Goal: Information Seeking & Learning: Check status

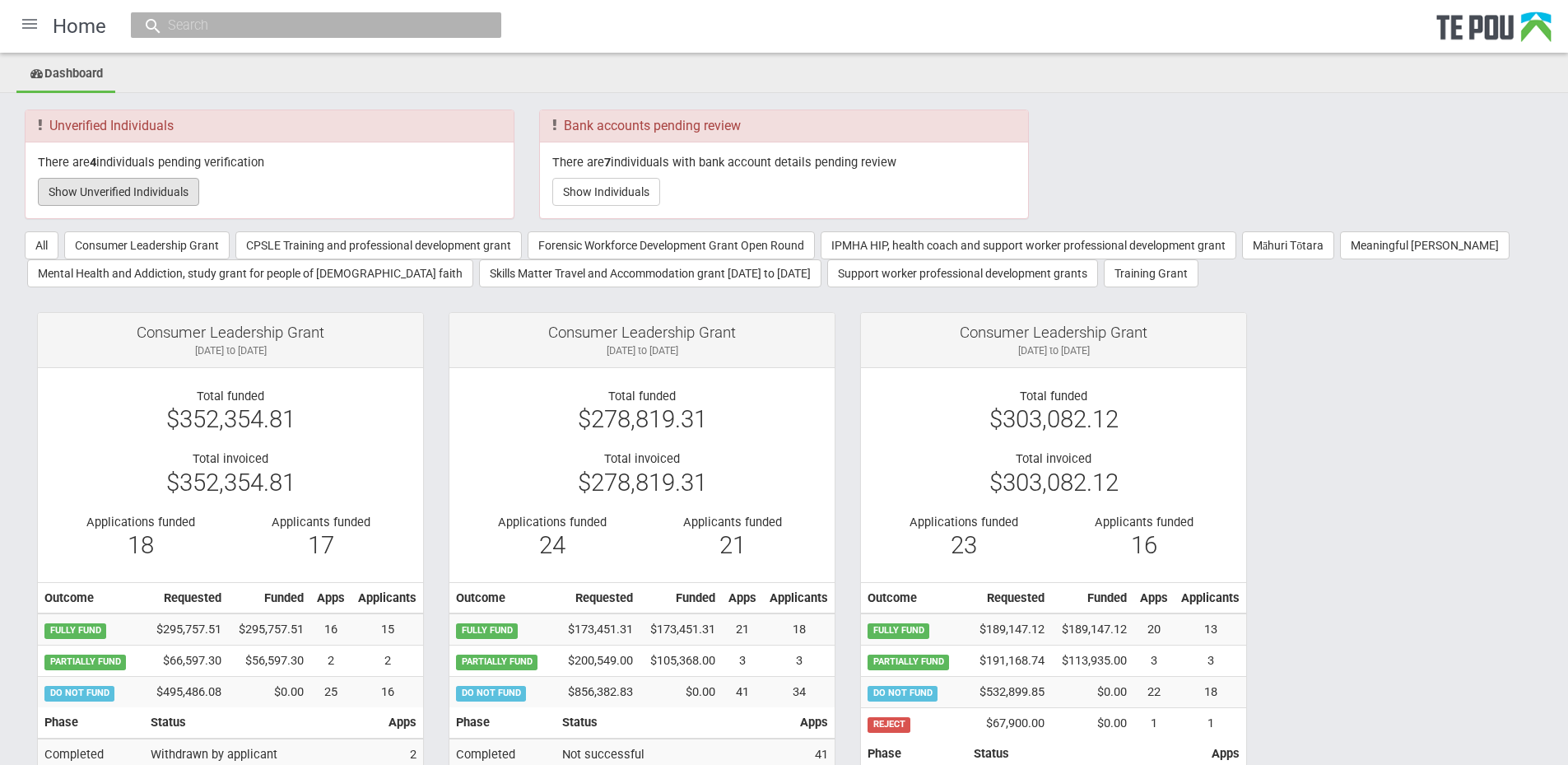
click at [186, 201] on button "Show Unverified Individuals" at bounding box center [119, 191] width 161 height 28
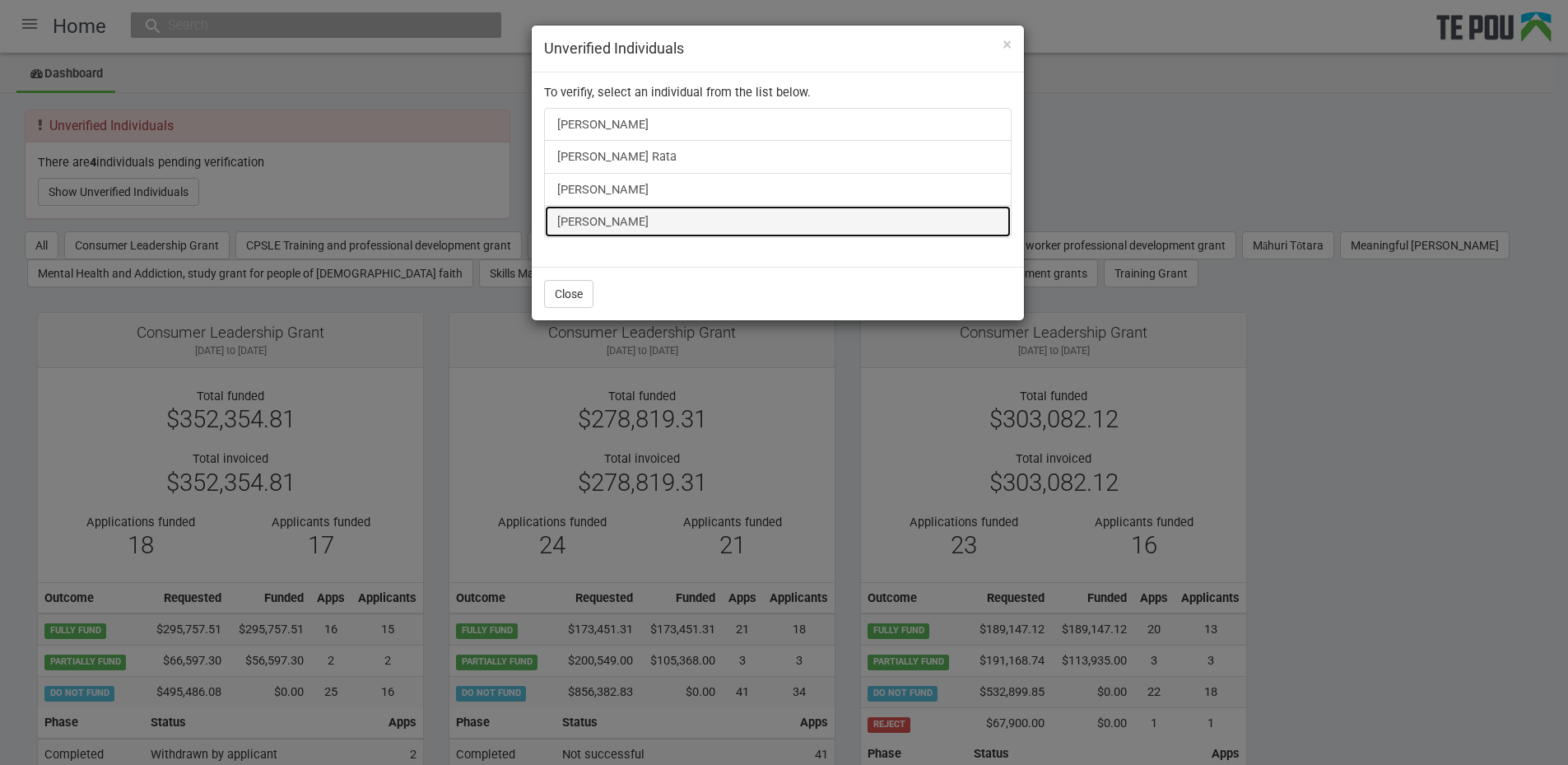
click at [597, 226] on link "Natalie Mcghee" at bounding box center [777, 221] width 467 height 33
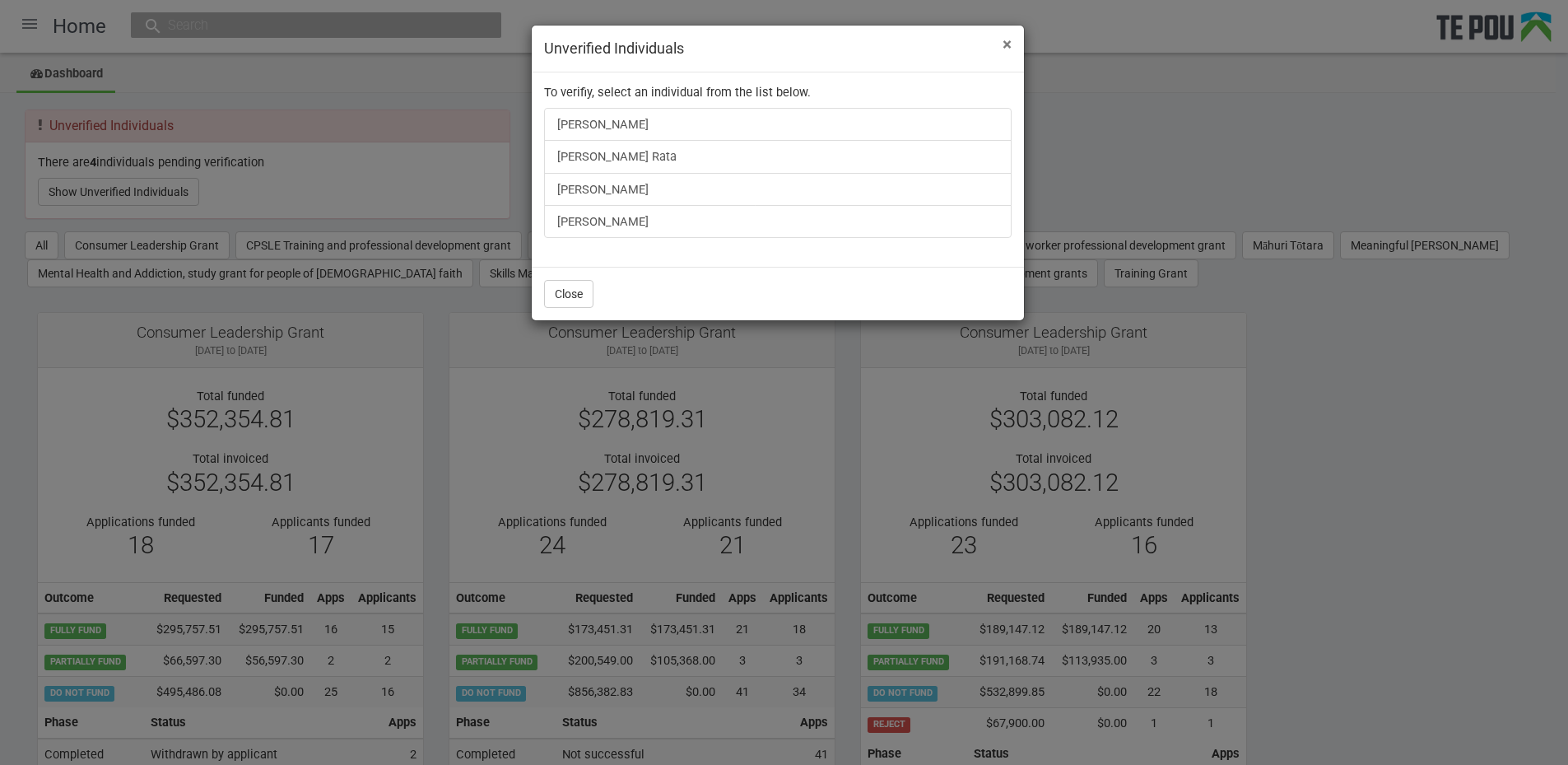
click at [1010, 43] on span "×" at bounding box center [1006, 45] width 9 height 20
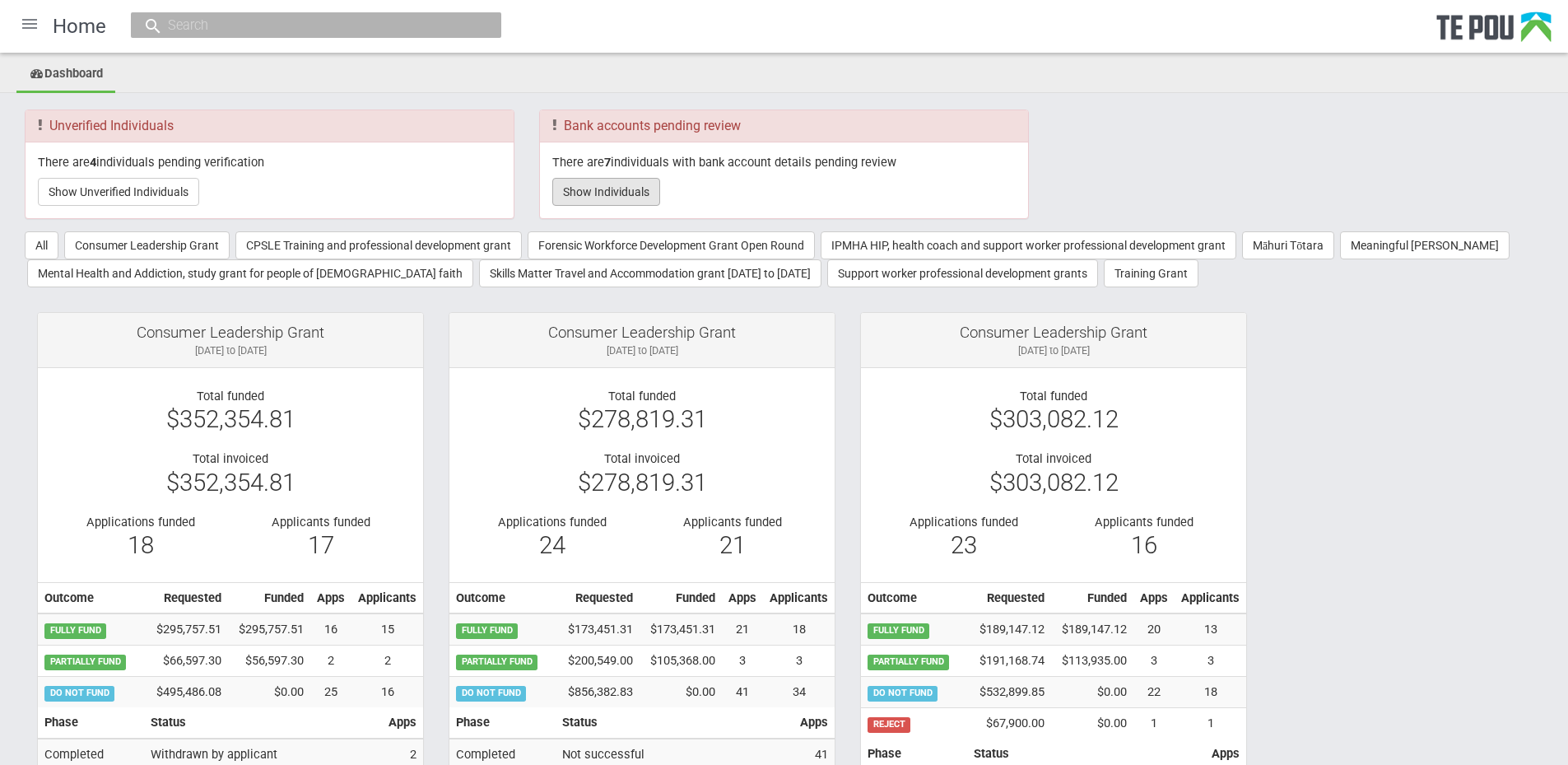
click at [596, 201] on button "Show Individuals" at bounding box center [606, 191] width 108 height 28
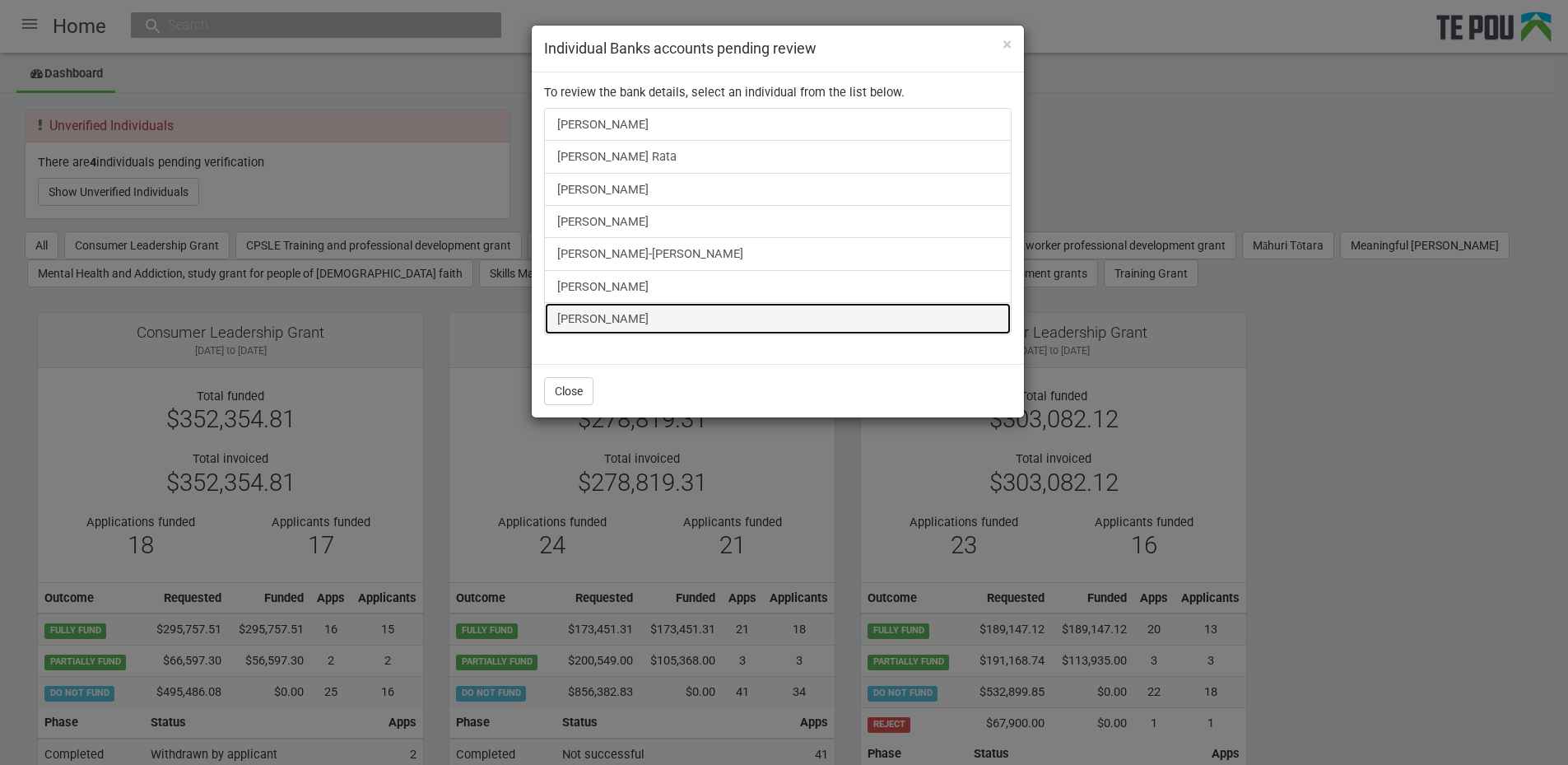
click at [614, 315] on link "Liam Keogan" at bounding box center [777, 318] width 467 height 33
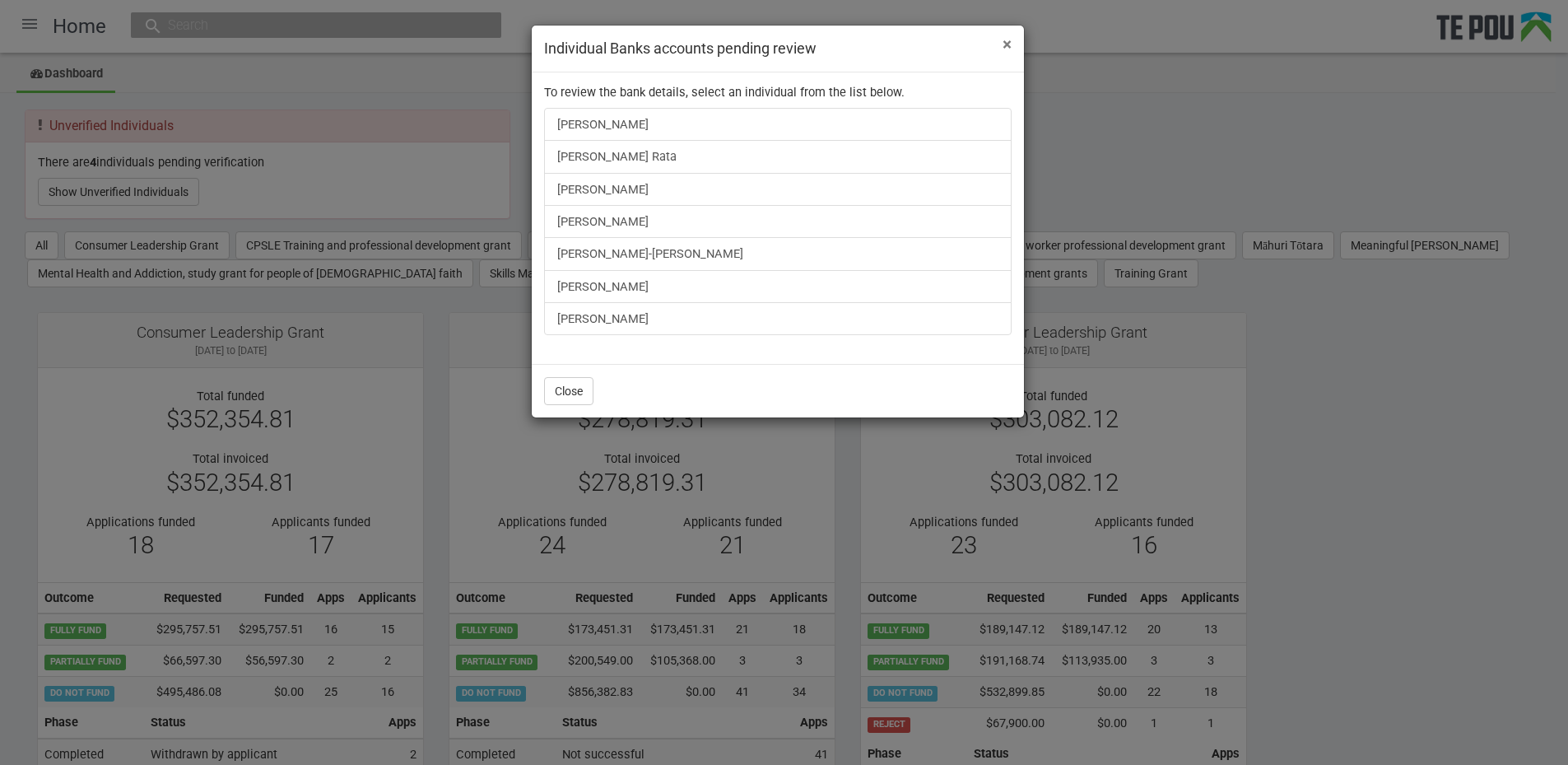
click at [1004, 38] on span "×" at bounding box center [1006, 45] width 9 height 20
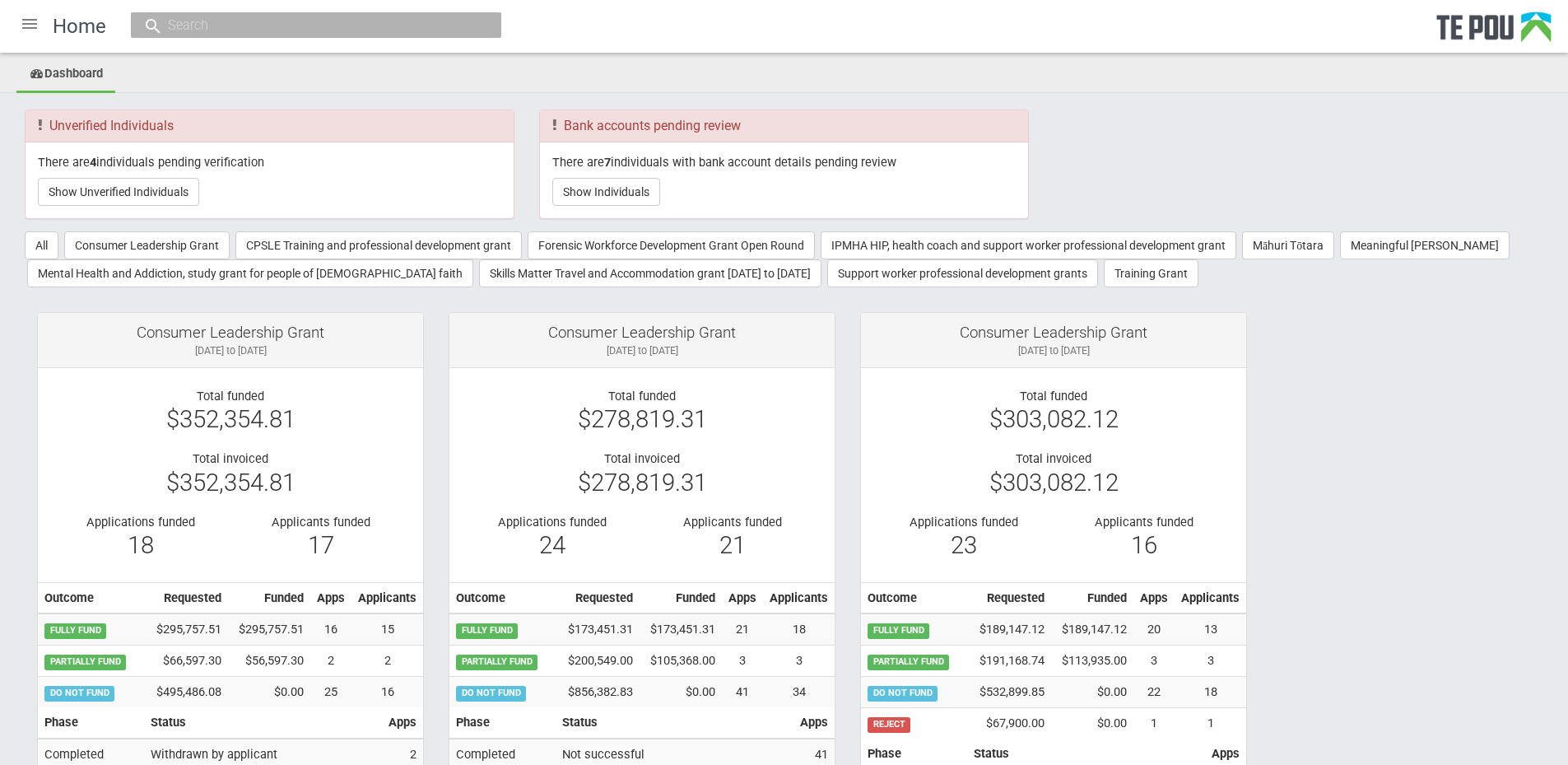
click at [363, 44] on div "Home" at bounding box center [784, 26] width 1568 height 53
click at [353, 26] on input "text" at bounding box center [308, 25] width 290 height 17
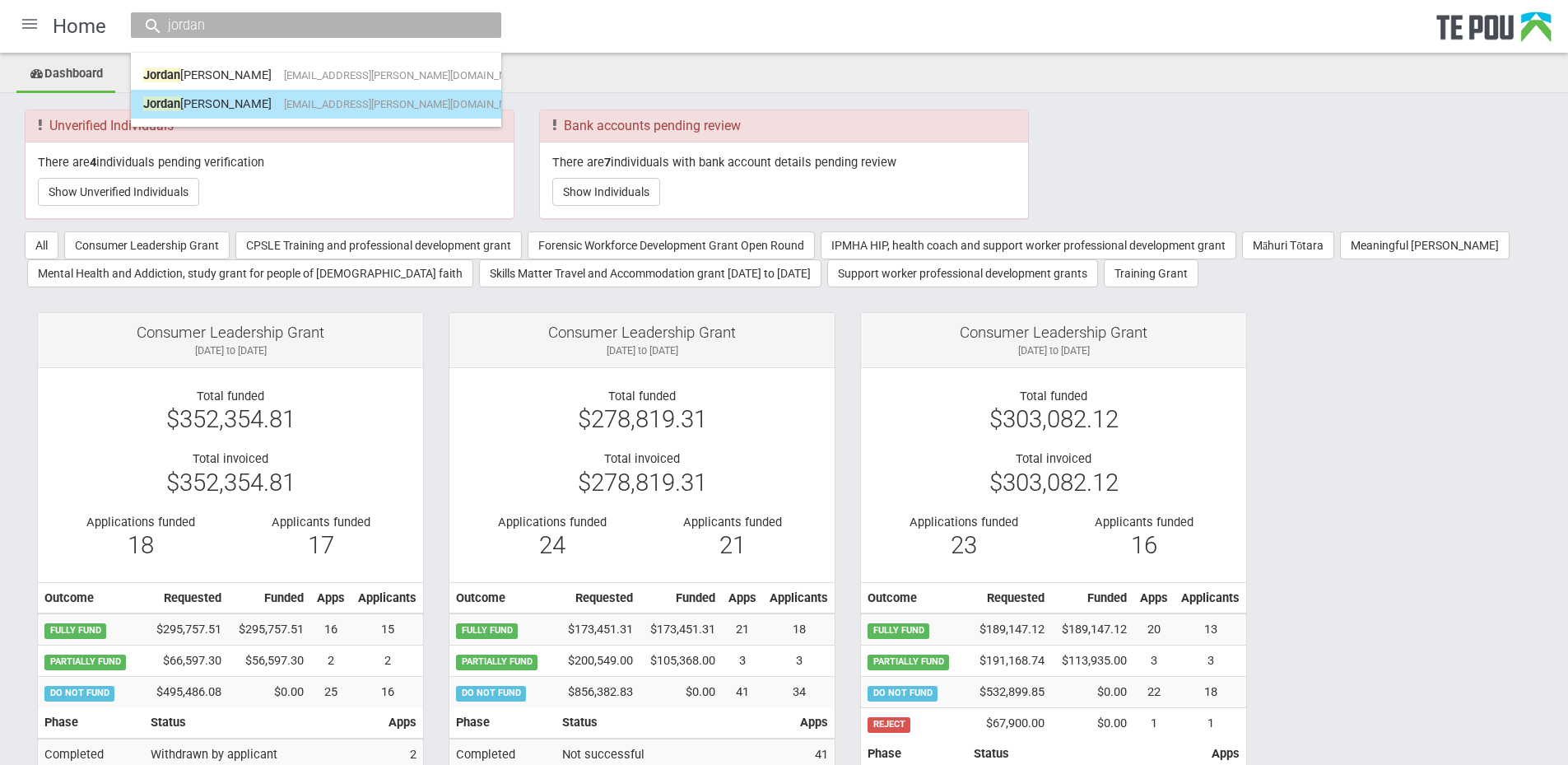
type input "jordan"
click at [362, 112] on link "Jordan Jennings jordan.jennings@outlook.co.nz" at bounding box center [316, 105] width 346 height 26
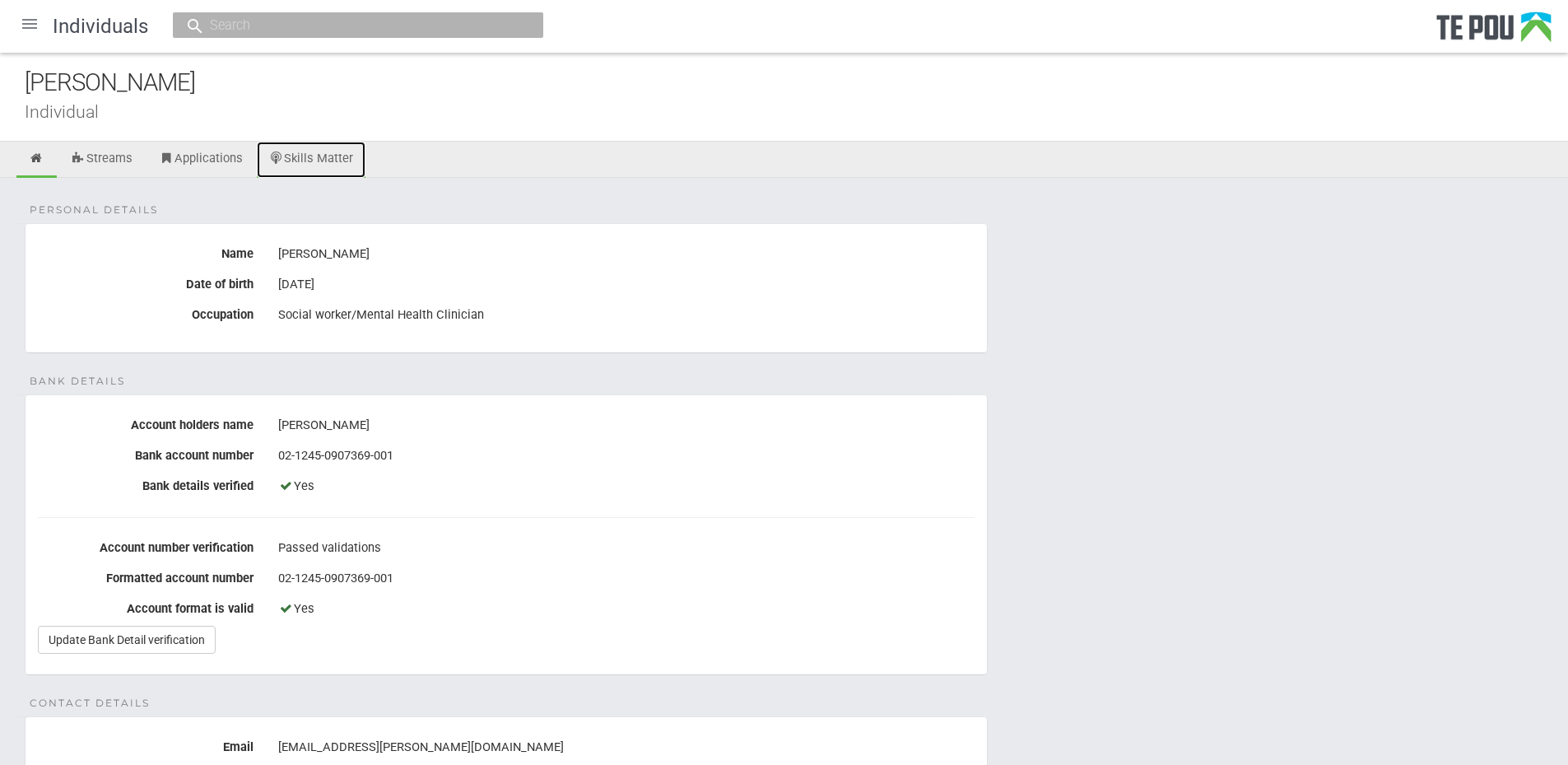
click at [305, 167] on link "Skills Matter" at bounding box center [312, 159] width 110 height 36
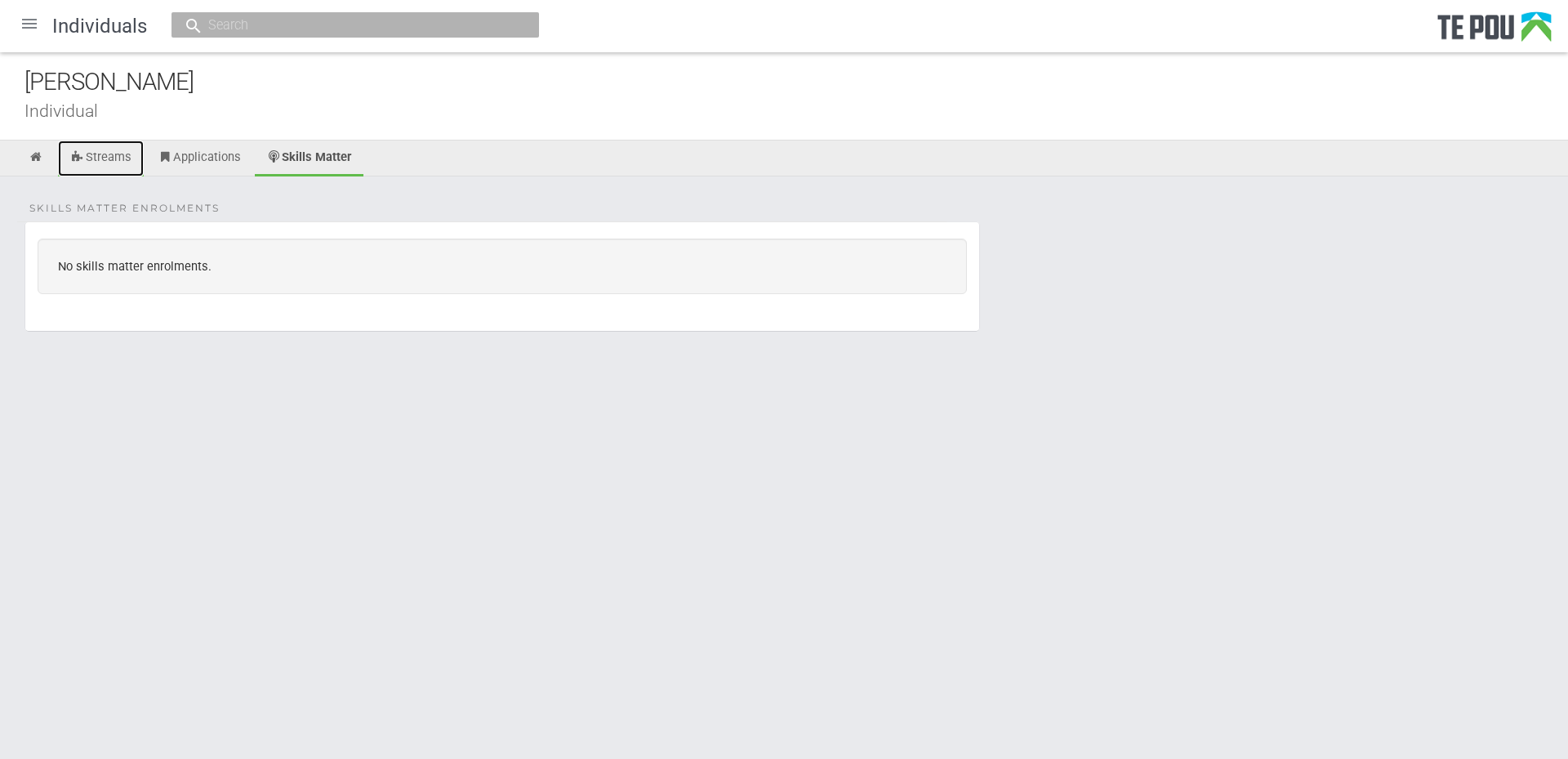
click at [106, 157] on link "Streams" at bounding box center [101, 158] width 86 height 36
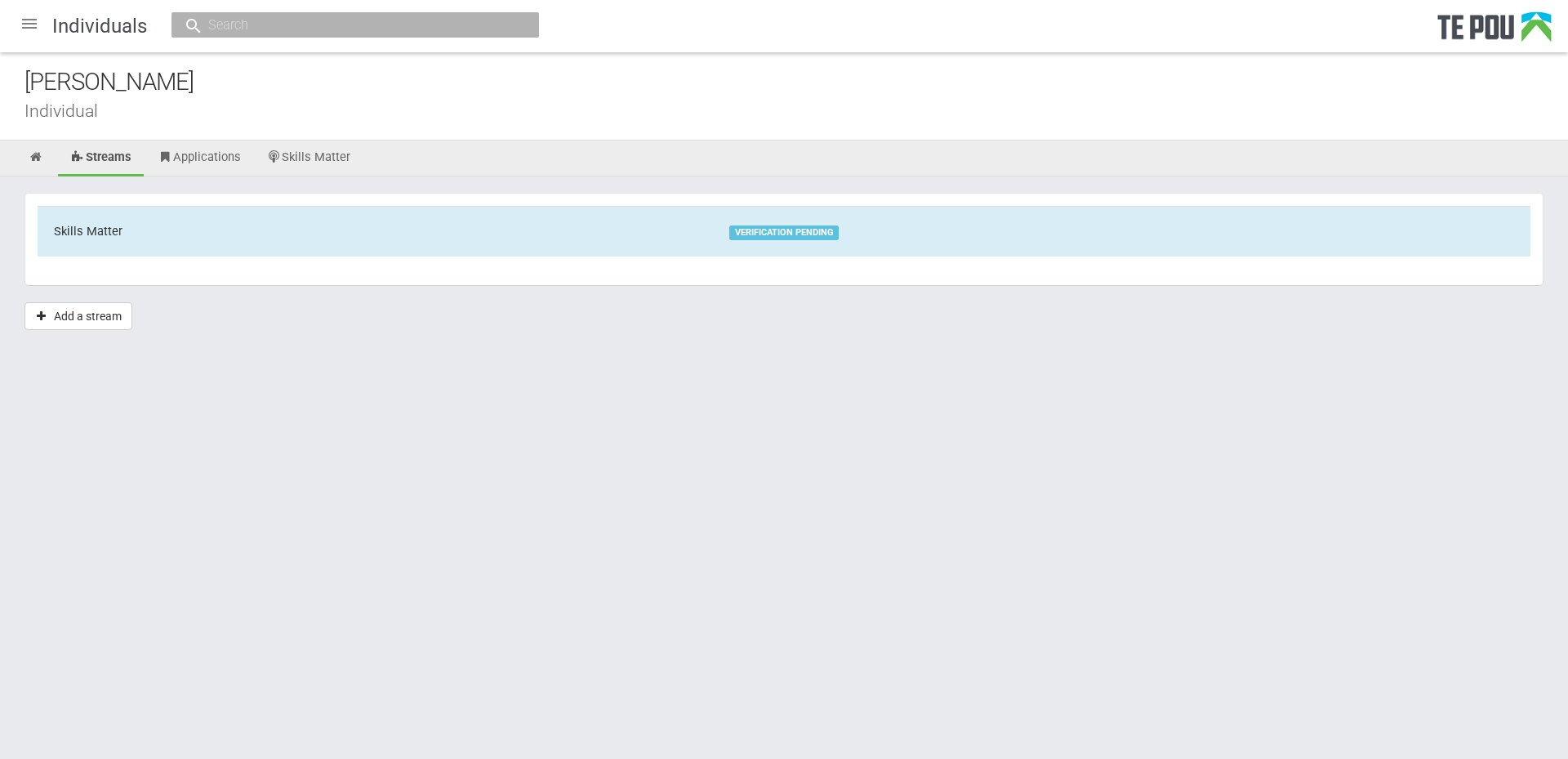
click at [285, 33] on input "text" at bounding box center [347, 25] width 288 height 17
paste input "[EMAIL_ADDRESS][PERSON_NAME][DOMAIN_NAME]"
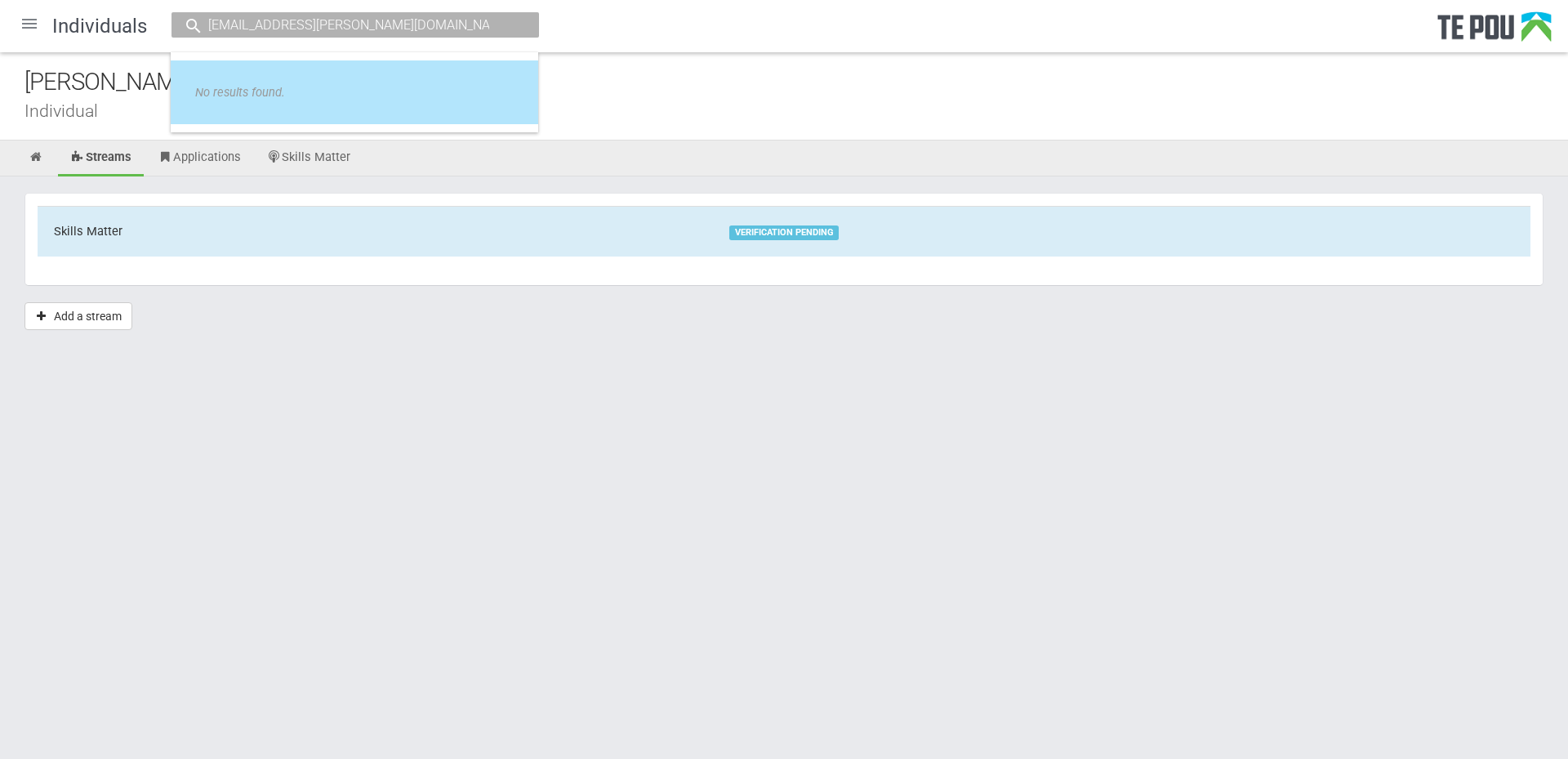
type input "[EMAIL_ADDRESS][PERSON_NAME][DOMAIN_NAME]"
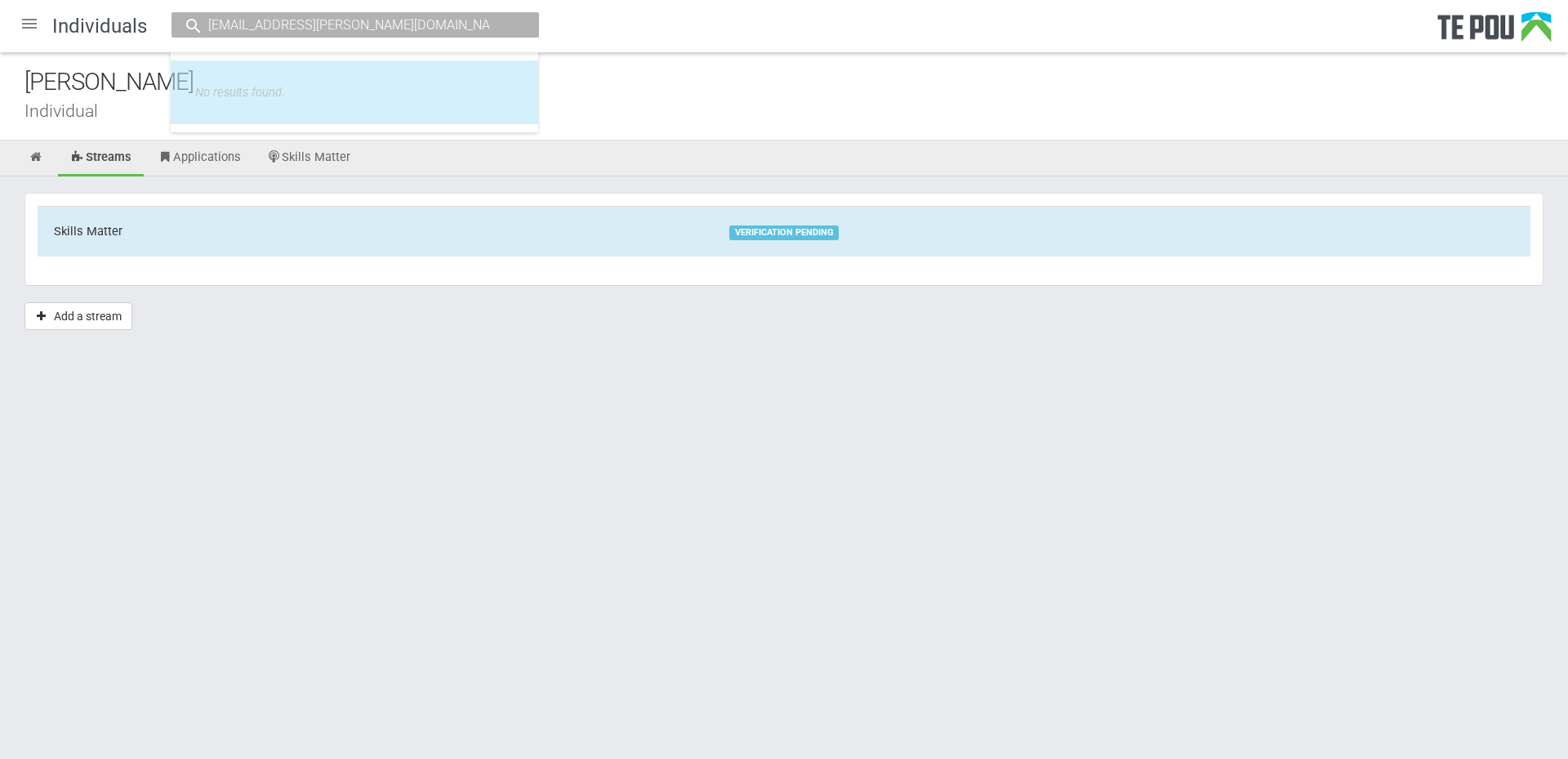
click at [378, 80] on li "No results found." at bounding box center [355, 92] width 368 height 63
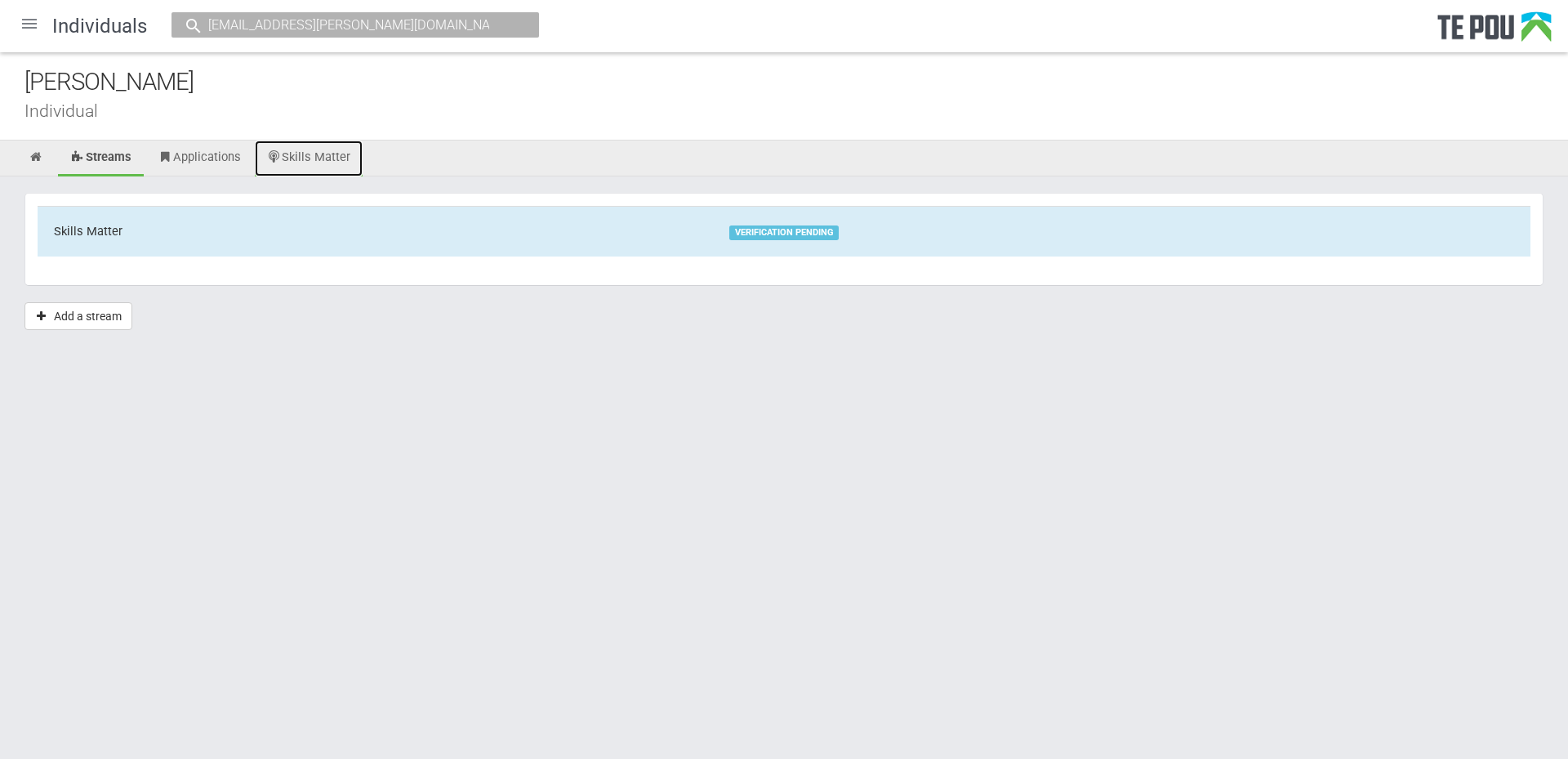
click at [354, 155] on link "Skills Matter" at bounding box center [309, 158] width 109 height 36
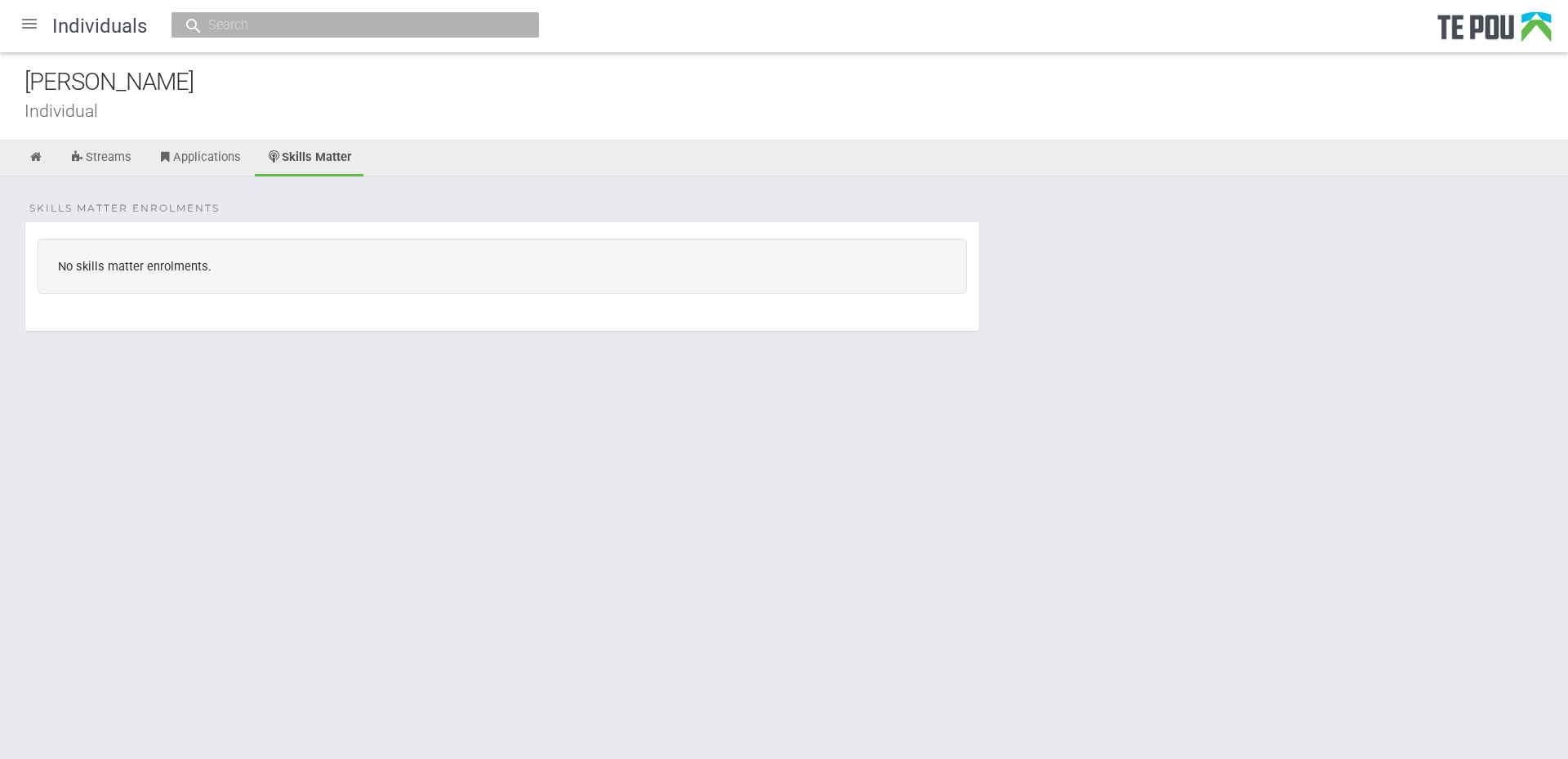
click at [143, 271] on div "No skills matter enrolments." at bounding box center [502, 266] width 929 height 55
click at [87, 156] on link "Streams" at bounding box center [101, 158] width 86 height 36
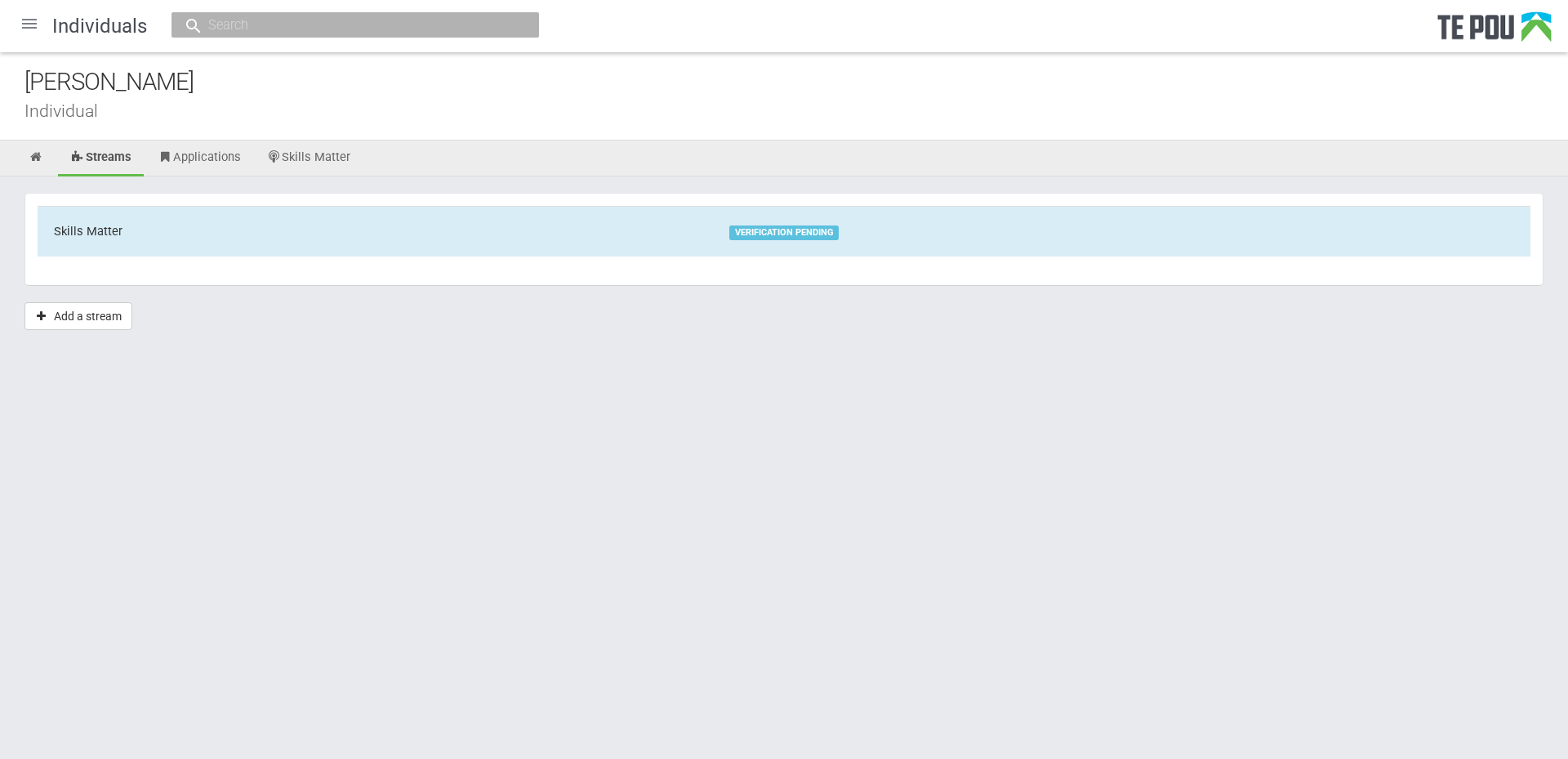
click at [354, 18] on input "text" at bounding box center [347, 25] width 288 height 17
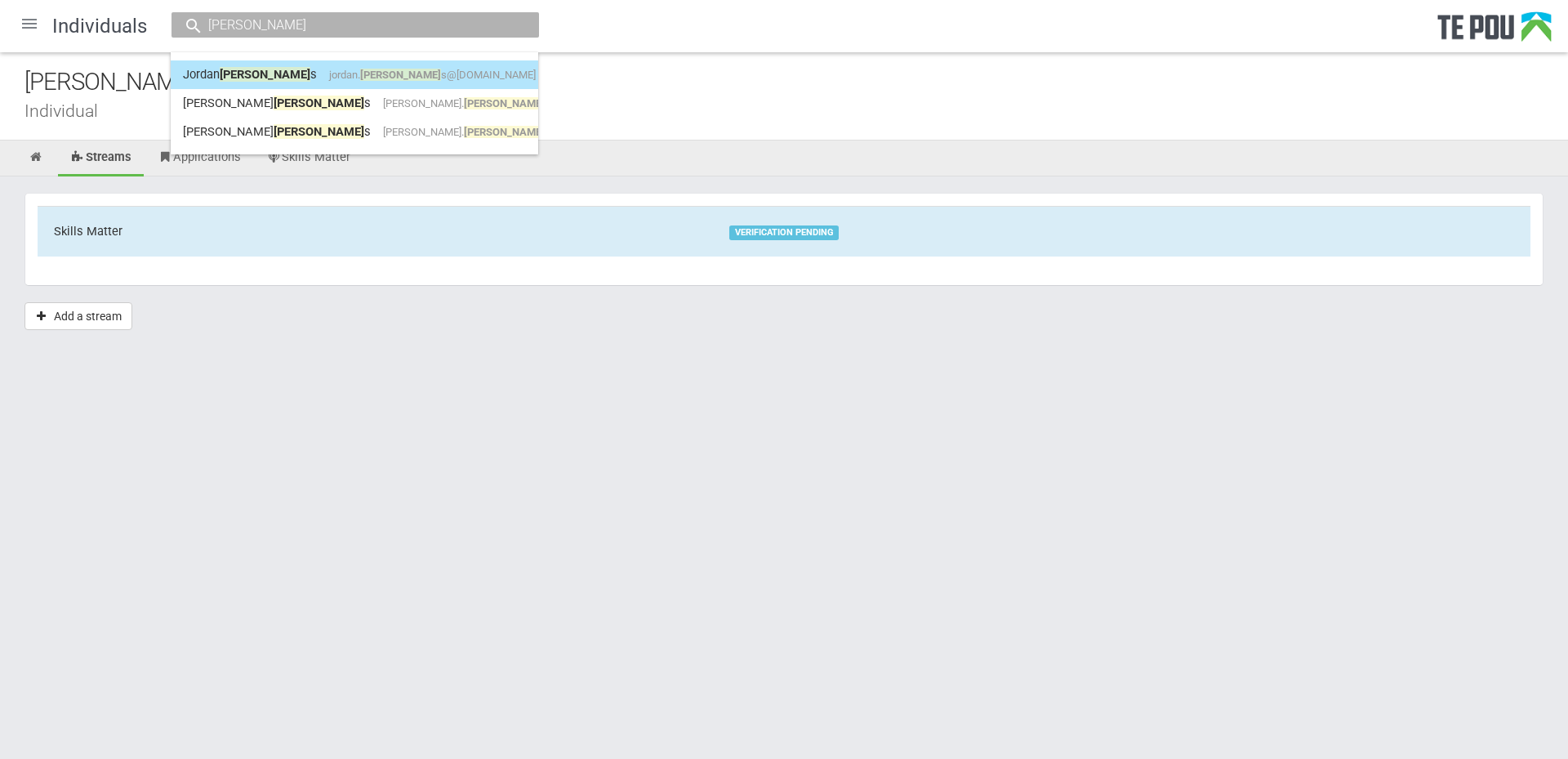
type input "jenning"
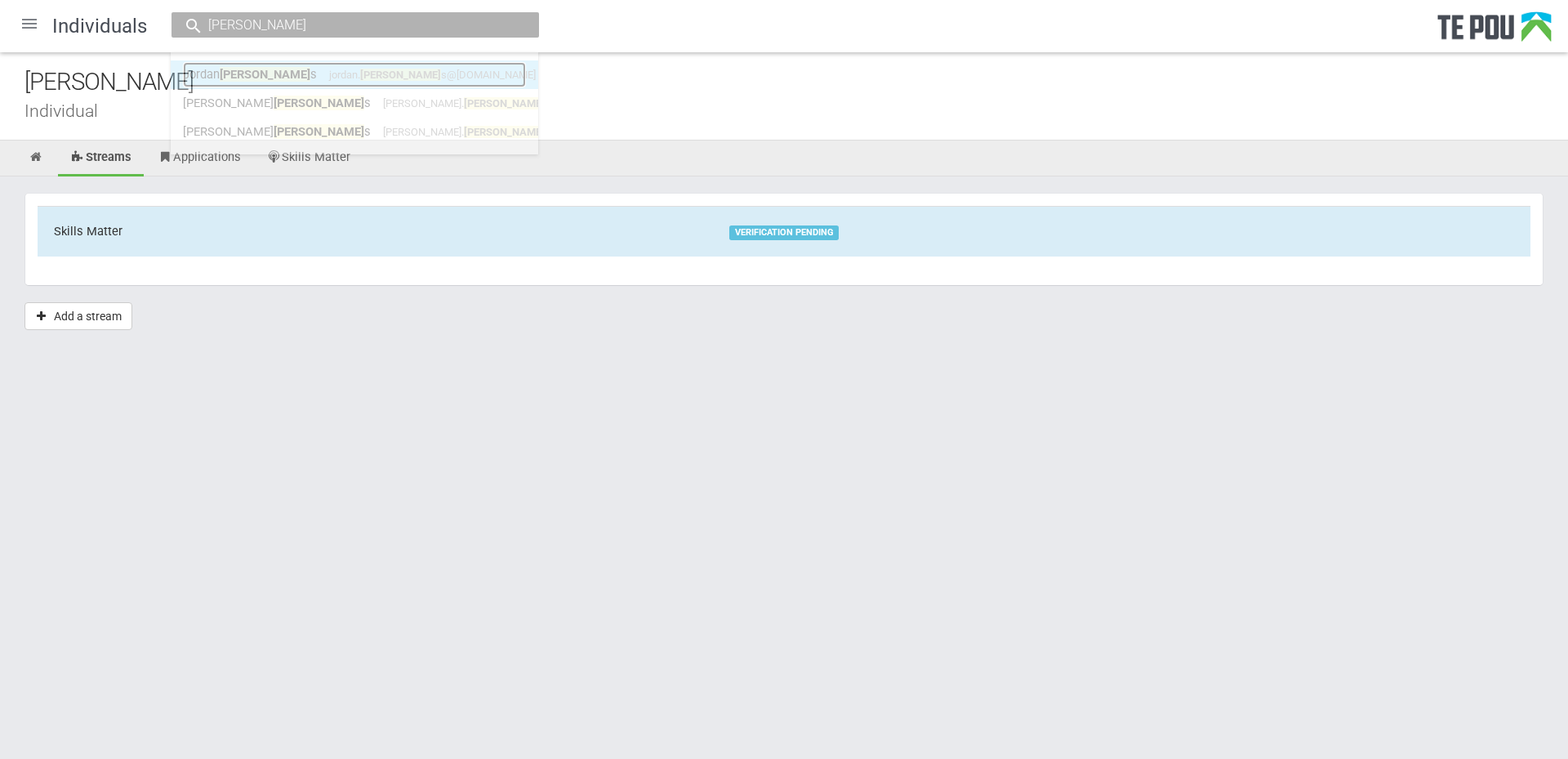
click at [434, 73] on link "Jordan Jenning s jordan. jenning s@outlook.co.nz" at bounding box center [354, 75] width 343 height 26
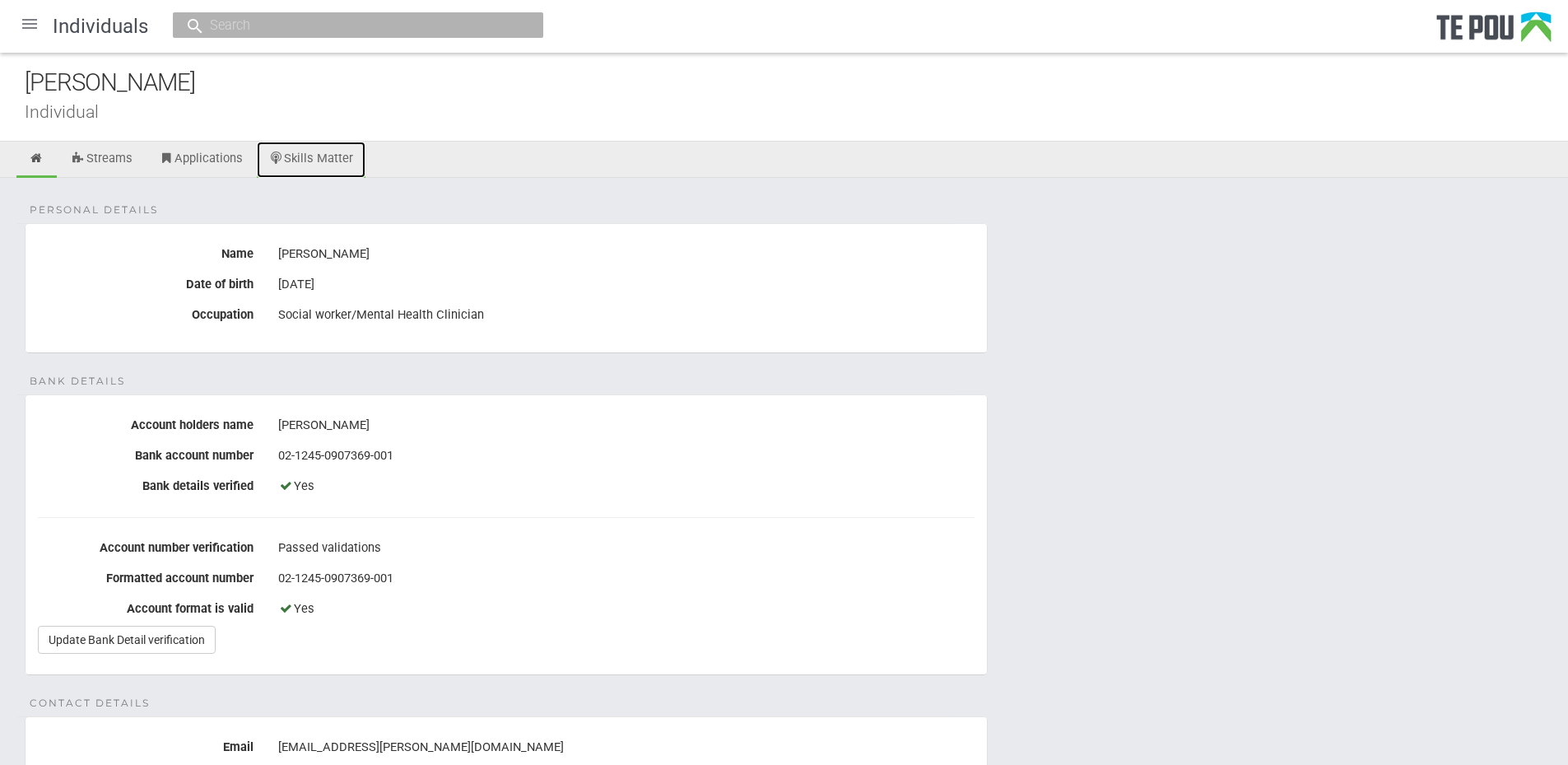
click at [351, 170] on link "Skills Matter" at bounding box center [312, 159] width 110 height 36
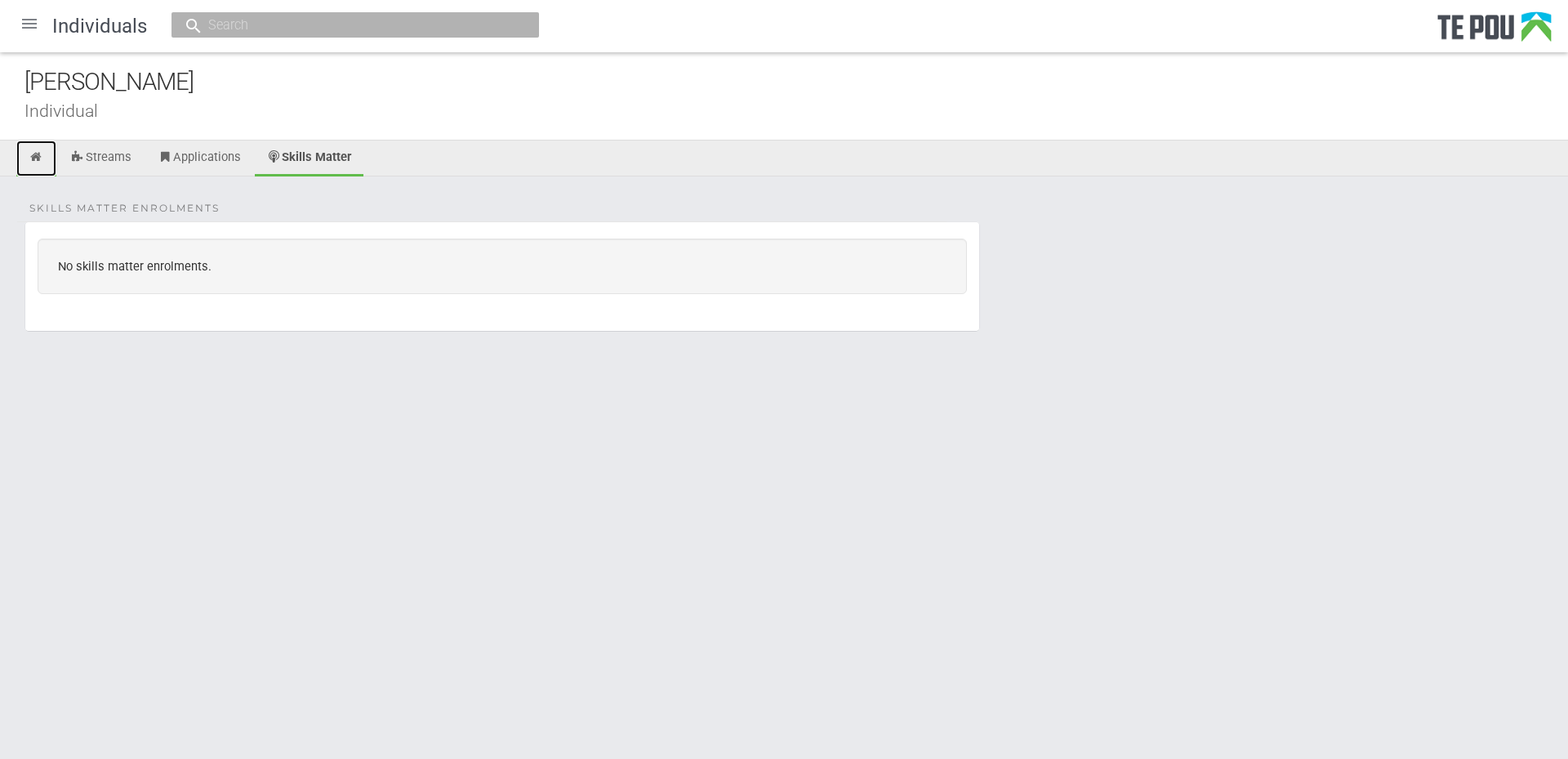
click at [40, 159] on icon at bounding box center [37, 157] width 16 height 12
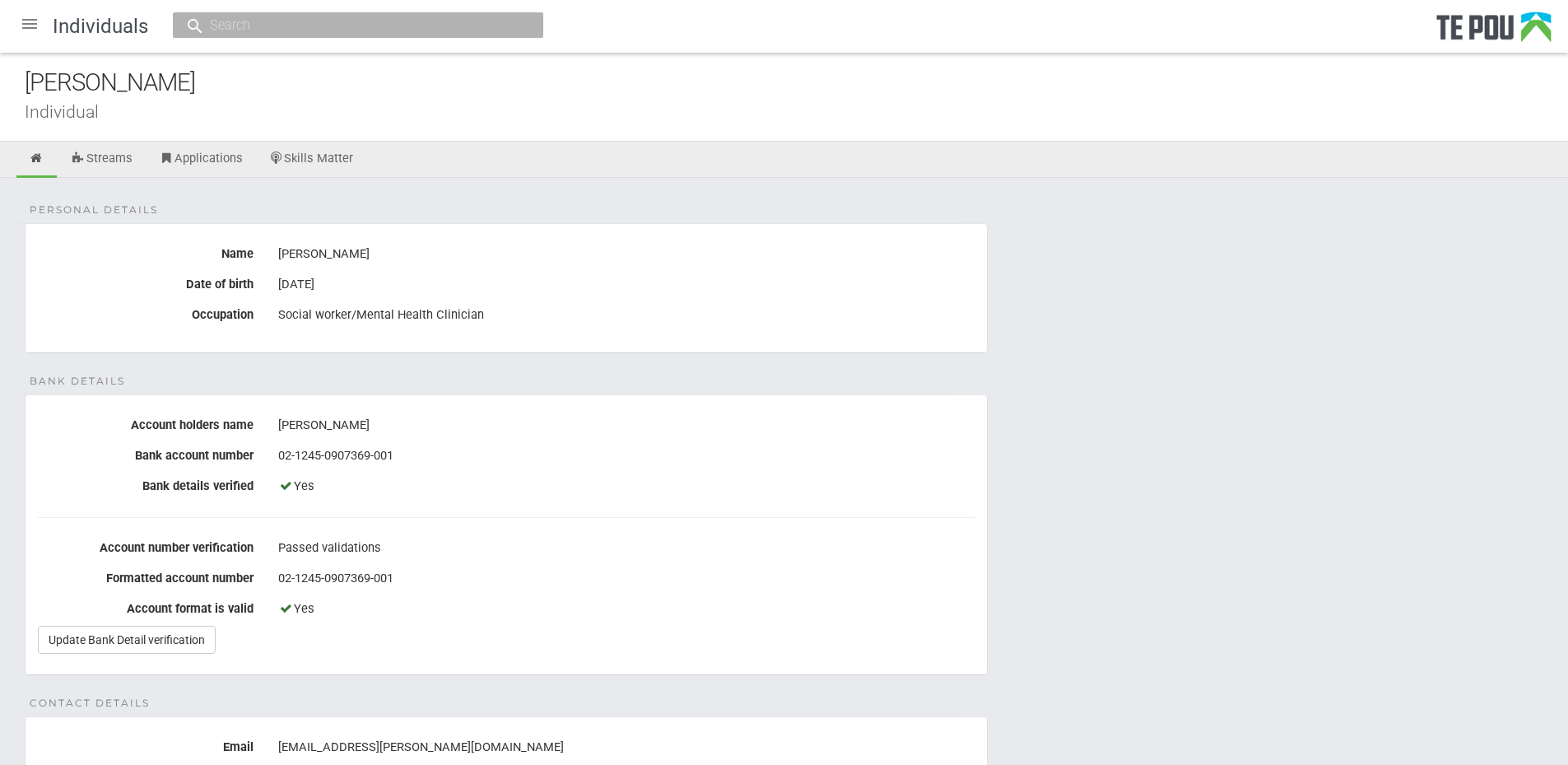
click at [301, 28] on input "text" at bounding box center [350, 25] width 290 height 17
paste input "J003124"
click at [336, 34] on input "J003124" at bounding box center [350, 25] width 290 height 17
drag, startPoint x: 301, startPoint y: 28, endPoint x: 40, endPoint y: 21, distance: 261.1
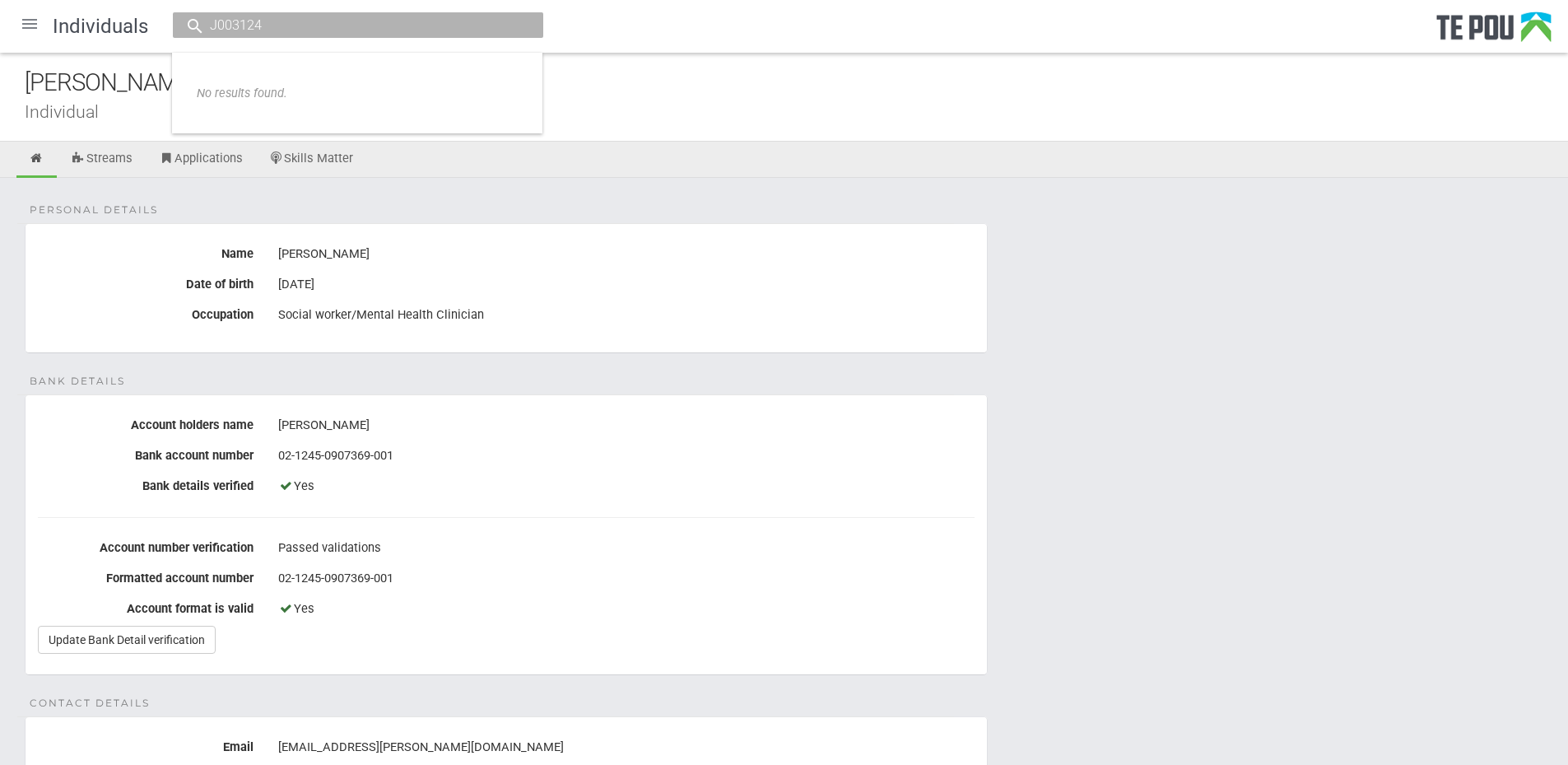
click at [40, 21] on div "Individuals J003124 No results found." at bounding box center [784, 26] width 1568 height 53
paste input "14148"
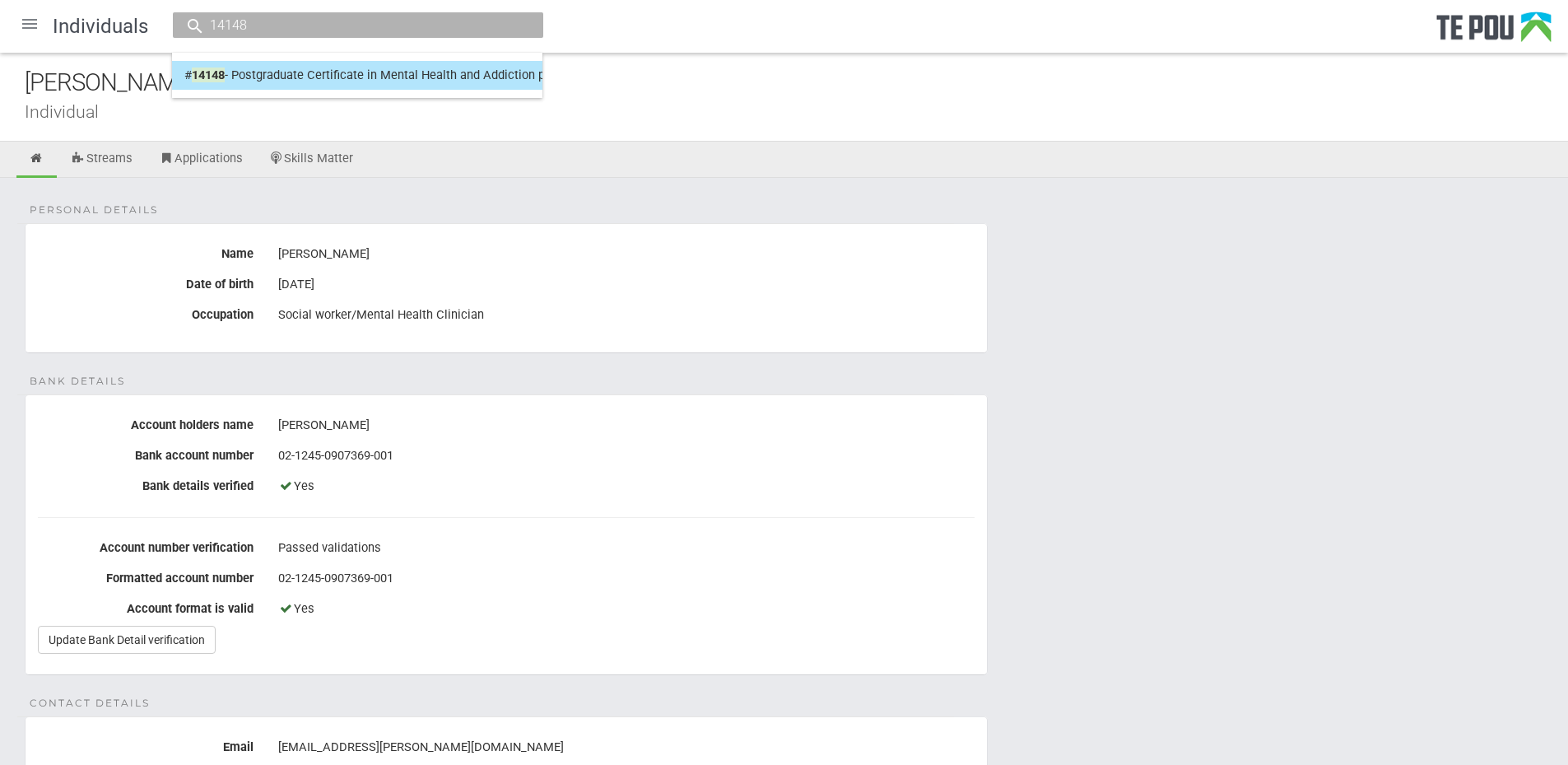
type input "14148"
click at [335, 85] on link "# 14148 - Postgraduate Certificate in Mental Health and Addiction programme Joa…" at bounding box center [357, 76] width 346 height 26
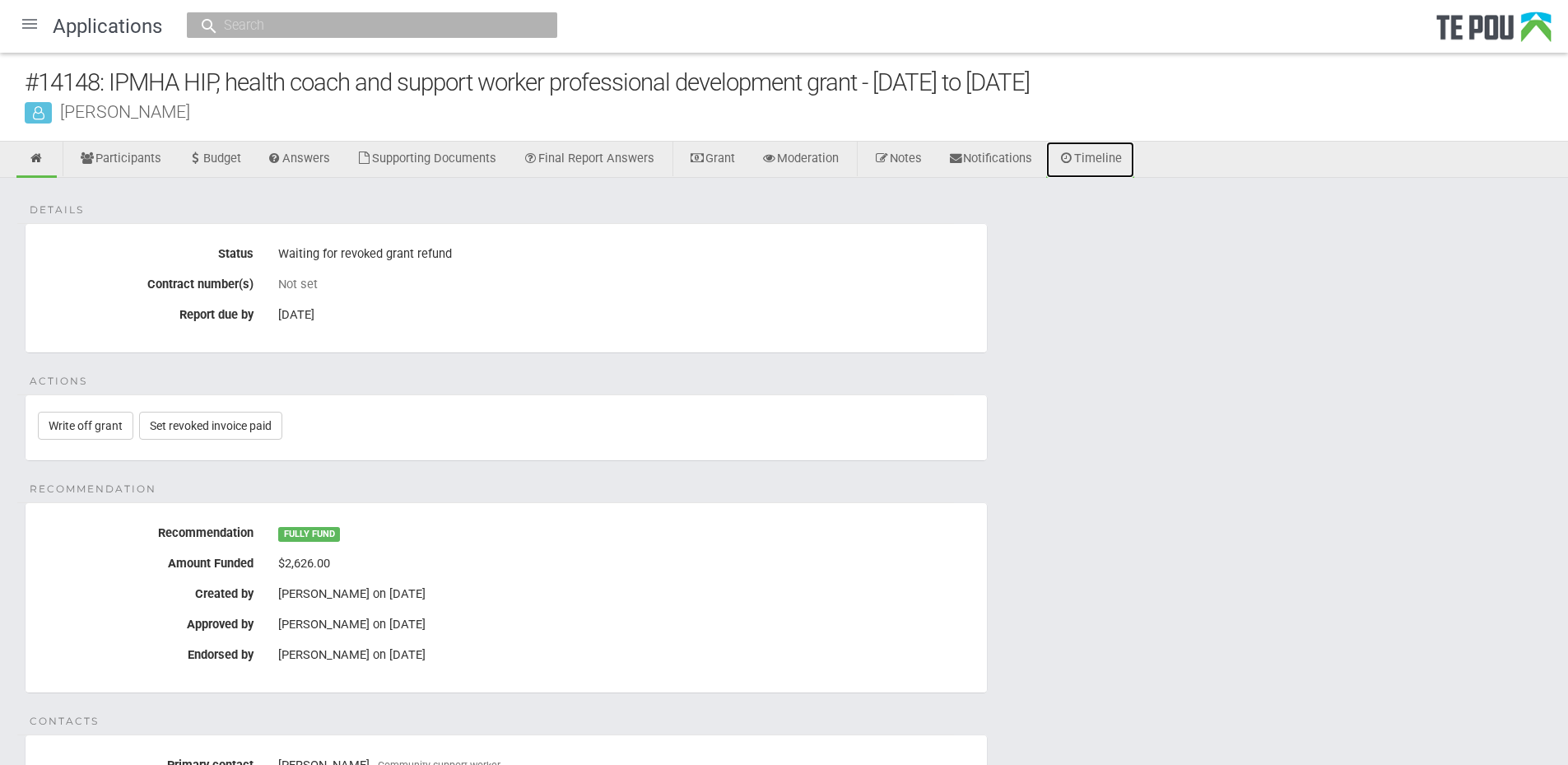
click at [1093, 168] on link "Timeline" at bounding box center [1090, 159] width 88 height 36
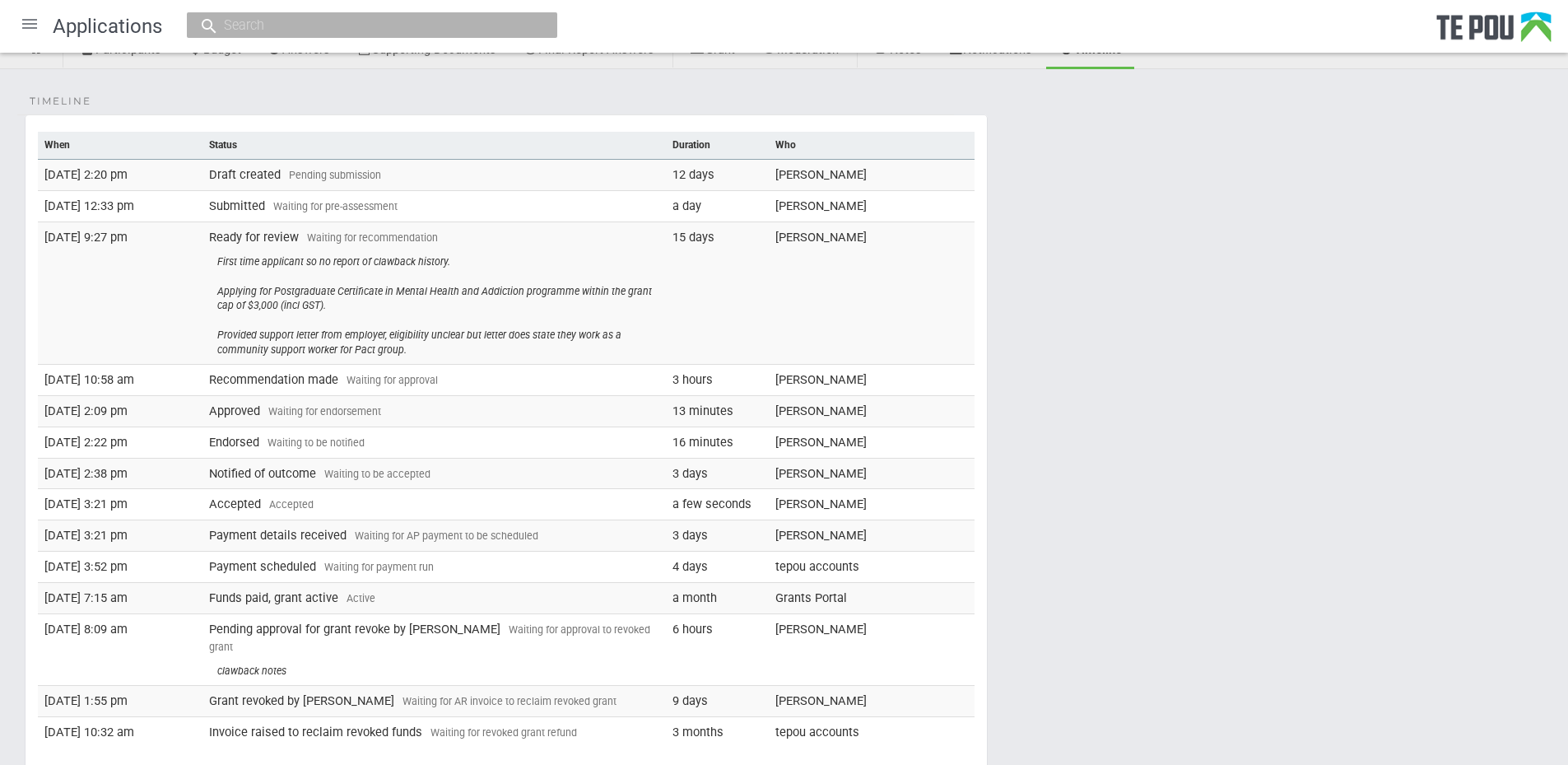
scroll to position [211, 0]
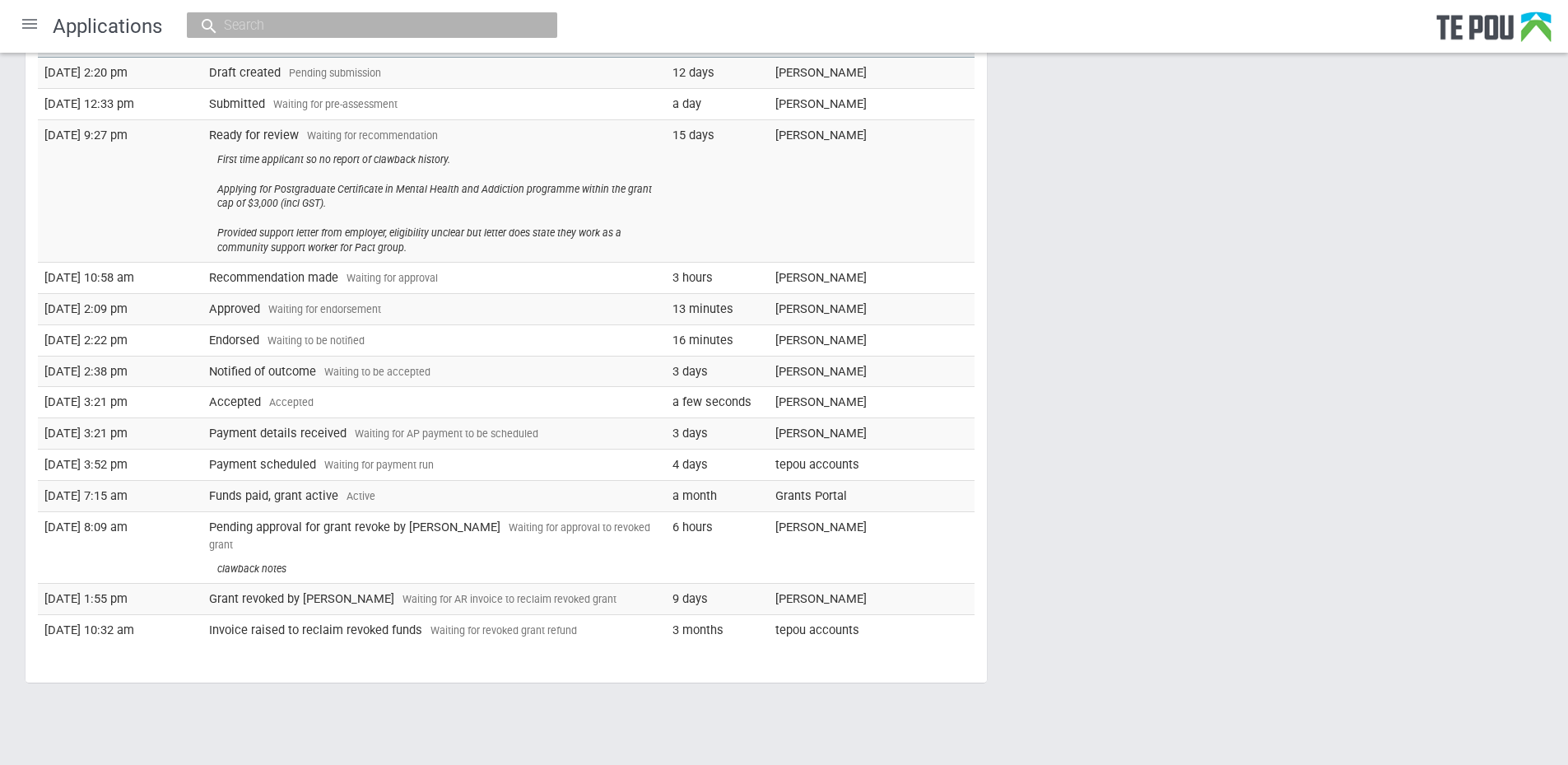
click at [530, 522] on span "Waiting for approval to revoked grant" at bounding box center [429, 536] width 441 height 30
click at [379, 527] on td "Pending approval for grant revoke by Te Pou Waiting for approval to revoked gra…" at bounding box center [433, 548] width 463 height 72
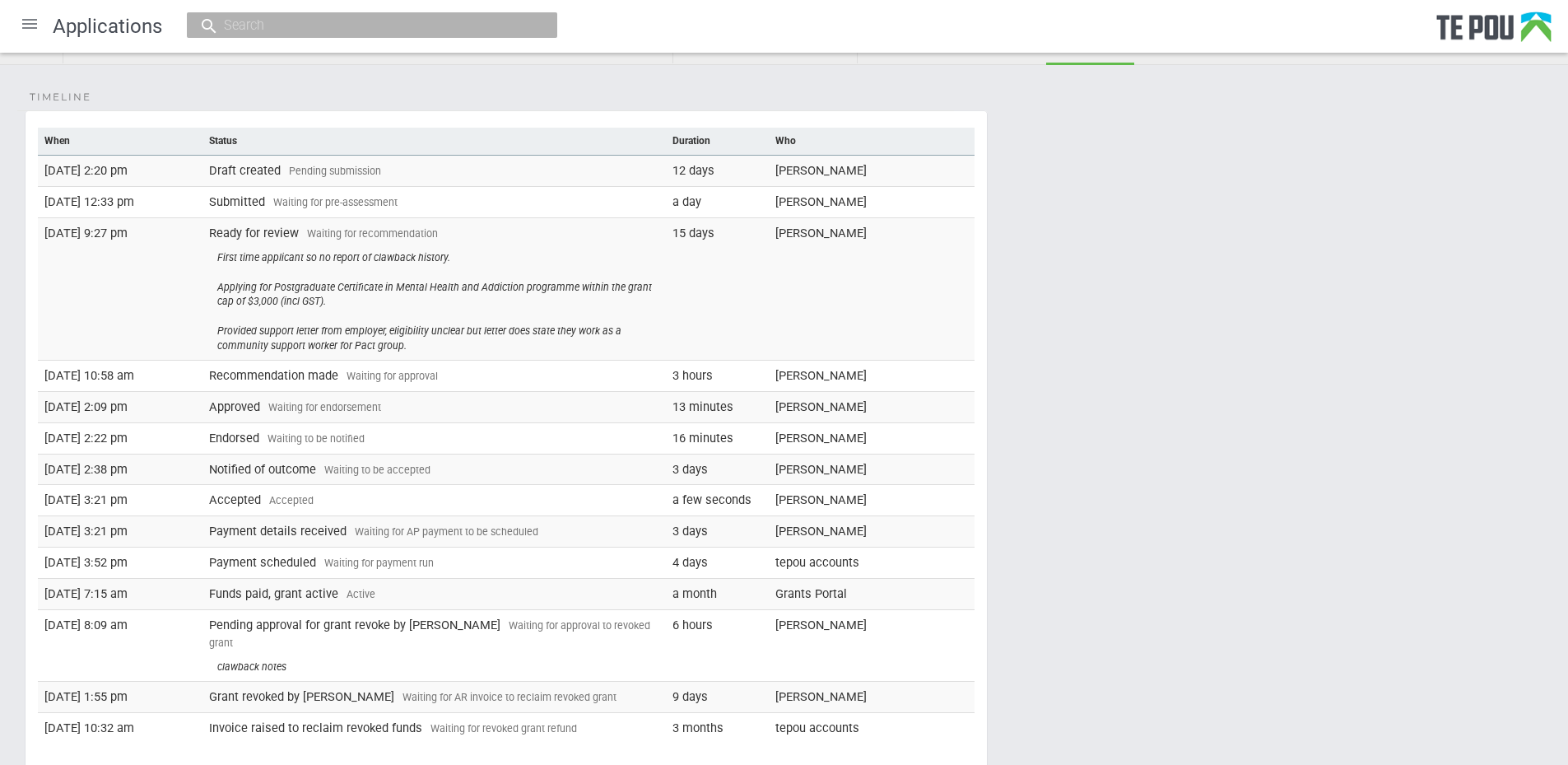
scroll to position [0, 0]
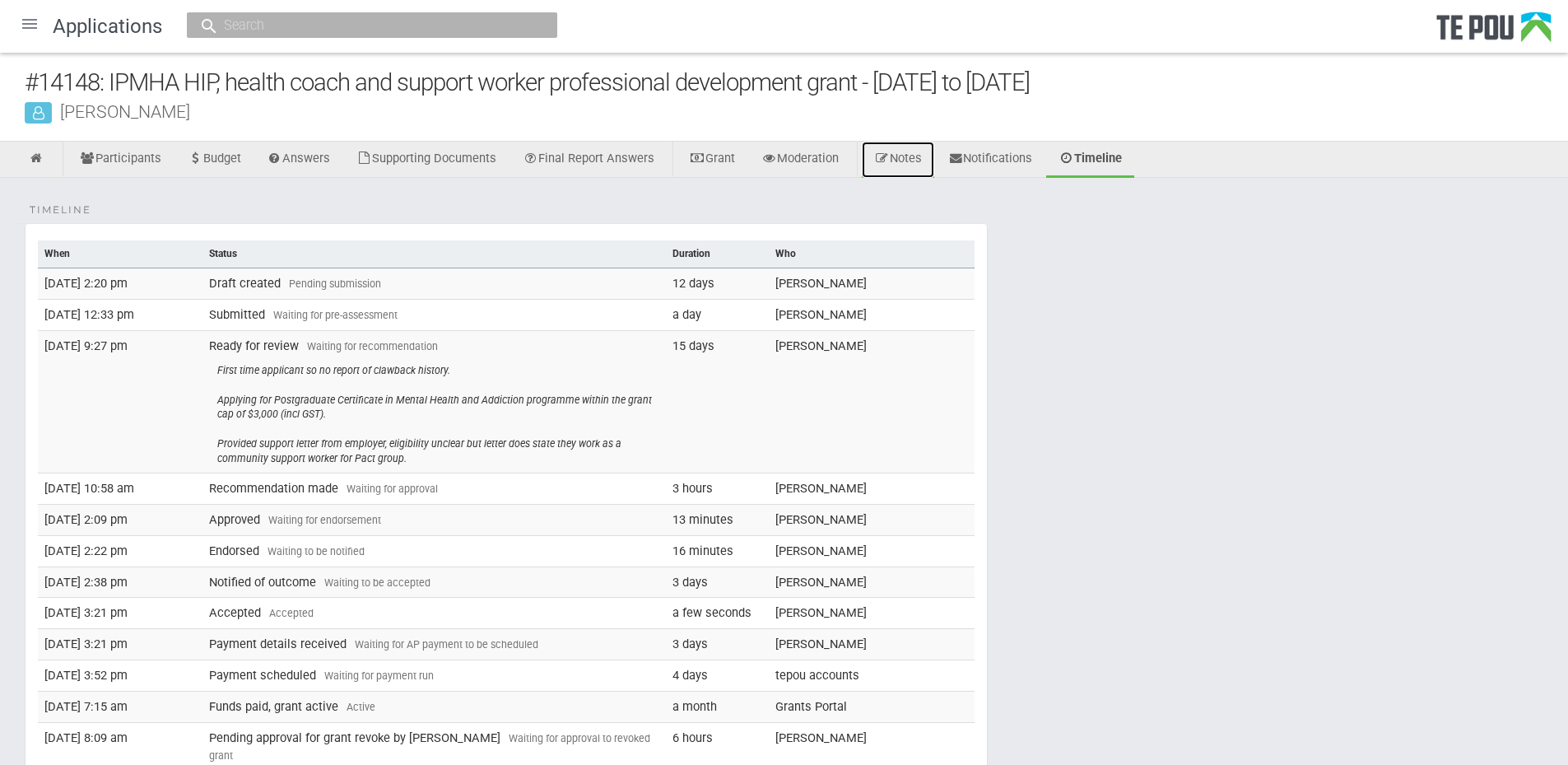
click at [927, 161] on link "Notes" at bounding box center [898, 159] width 73 height 36
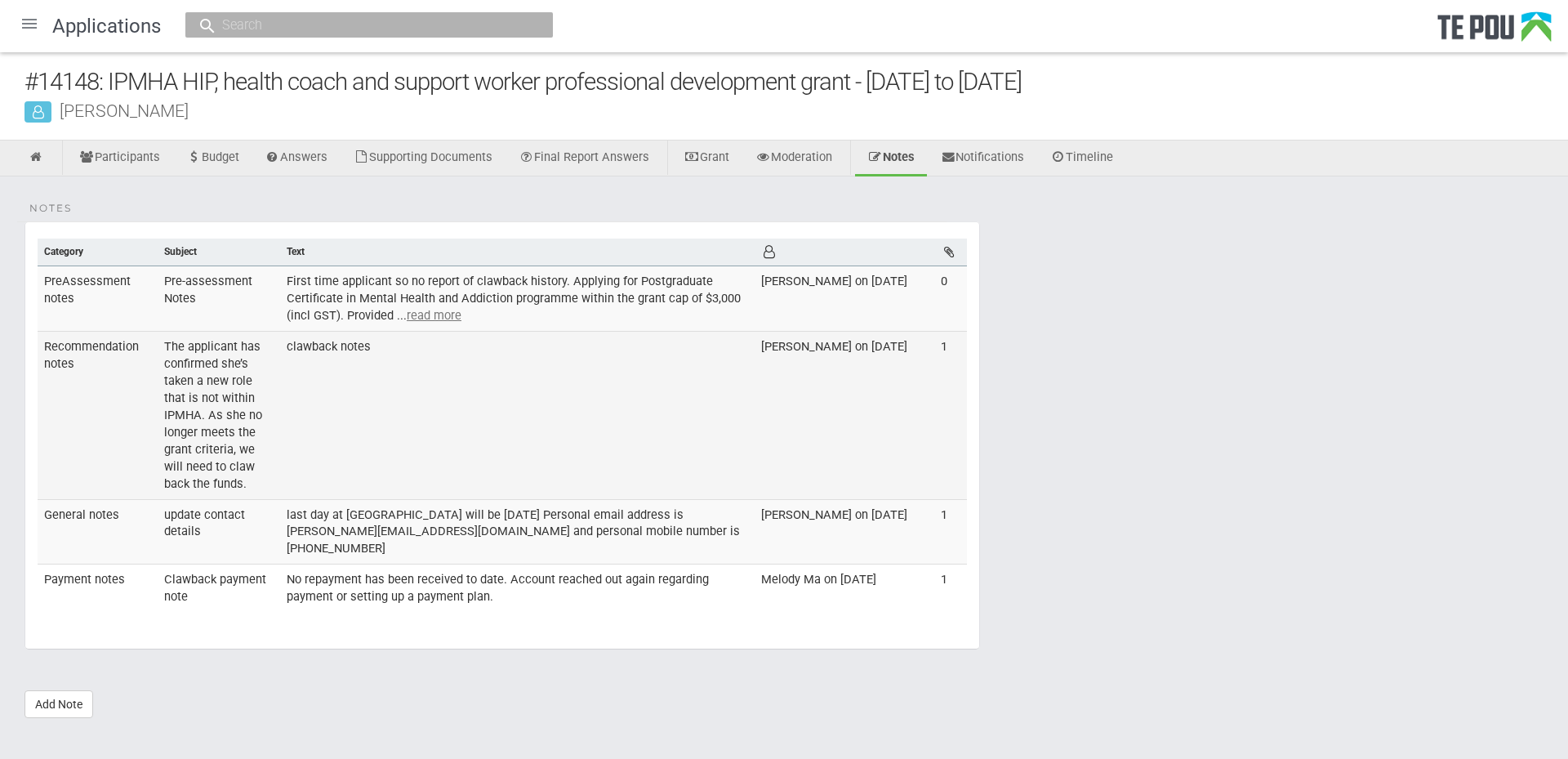
click at [224, 378] on td "The applicant has confirmed she’s taken a new role that is not within IPMHA. As…" at bounding box center [218, 415] width 123 height 168
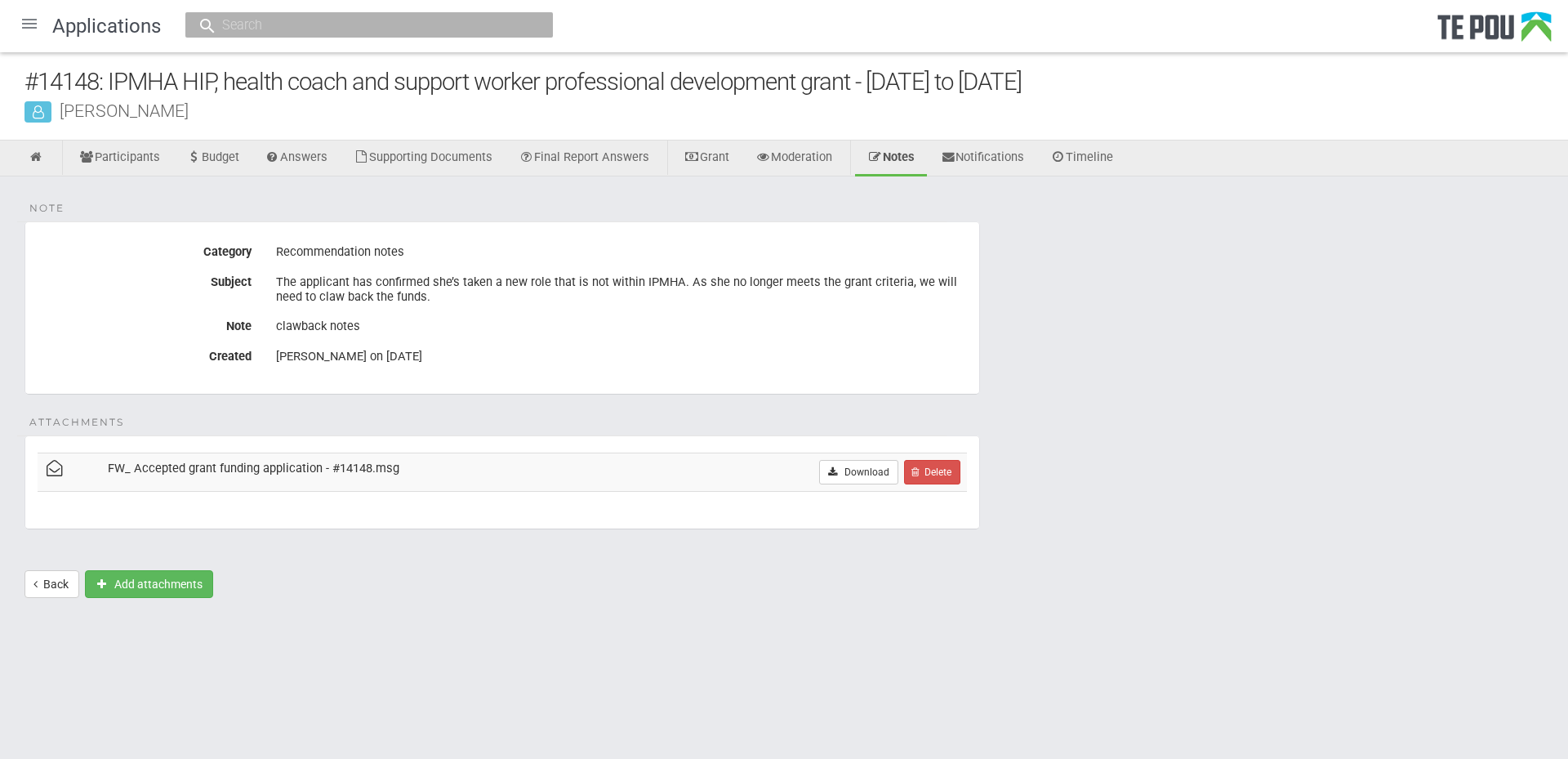
click at [297, 460] on td "FW_ Accepted grant funding application - #14148.msg" at bounding box center [388, 471] width 574 height 39
click at [871, 470] on link "Download" at bounding box center [859, 471] width 79 height 25
click at [1430, 445] on div "Note Category Recommendation notes Subject The applicant has confirmed she’s ta…" at bounding box center [784, 394] width 1568 height 438
click at [34, 154] on icon at bounding box center [37, 157] width 16 height 12
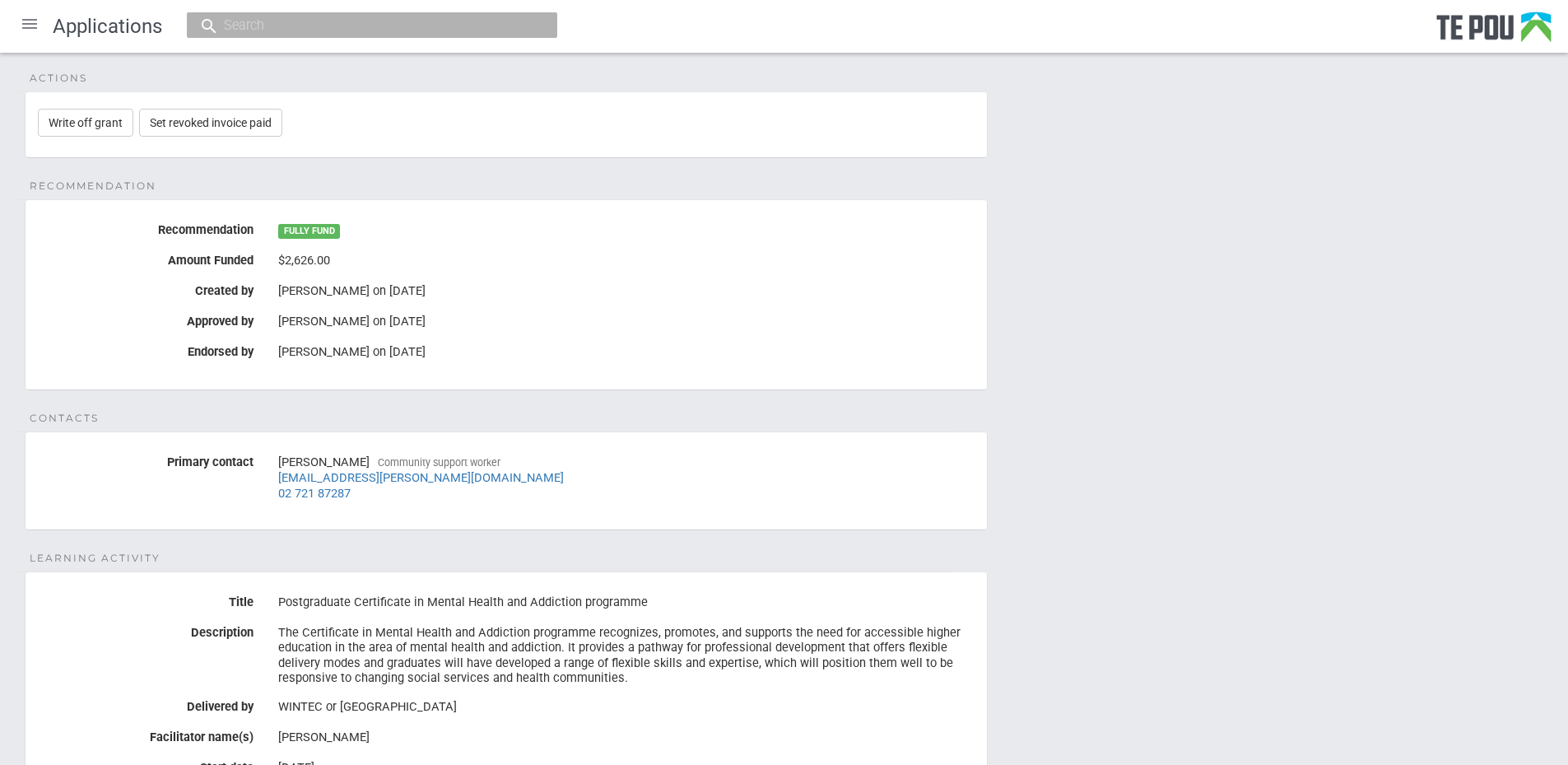
scroll to position [330, 0]
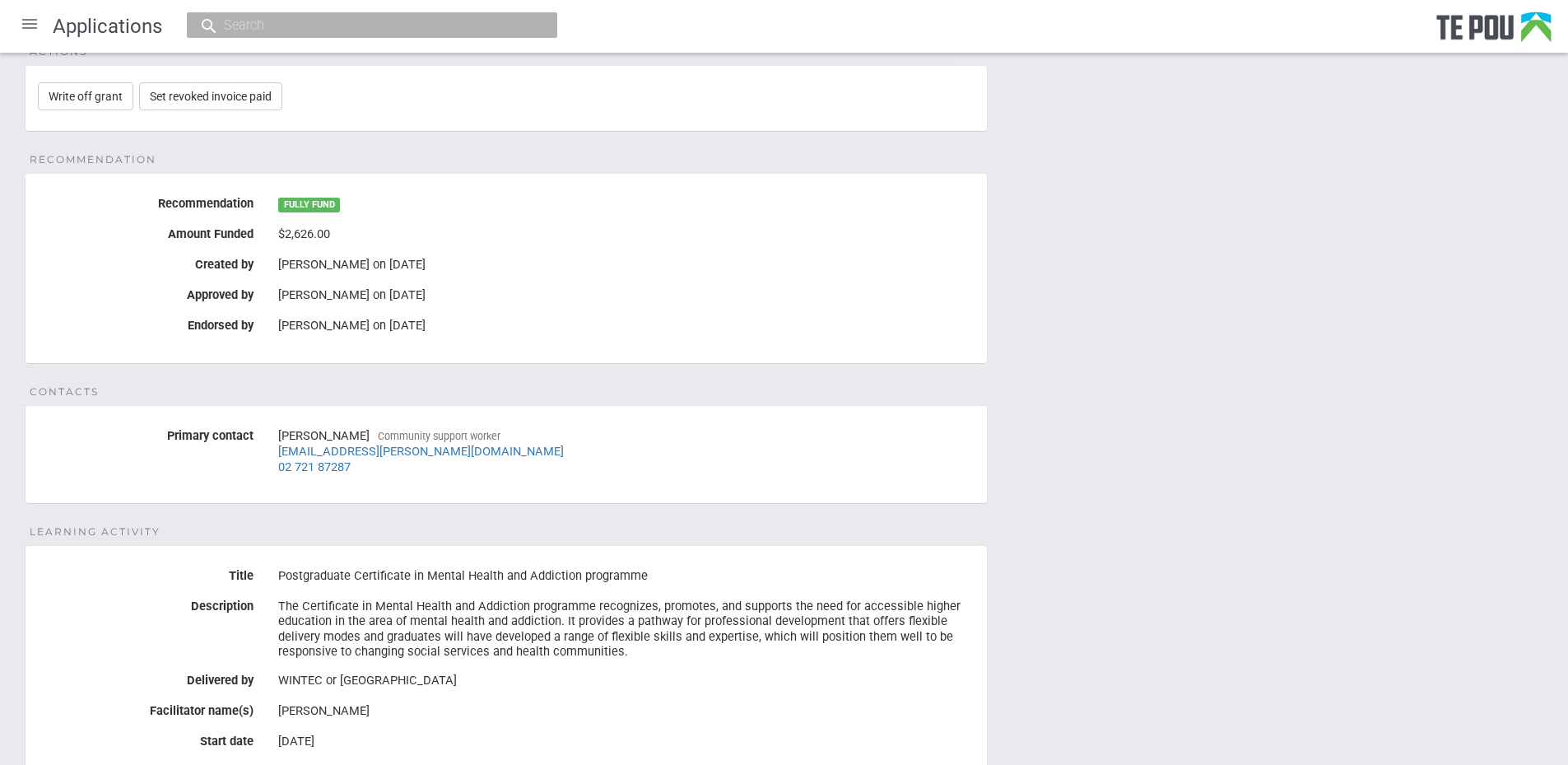
click at [548, 467] on div "[PERSON_NAME] Community support worker [EMAIL_ADDRESS][PERSON_NAME][DOMAIN_NAME…" at bounding box center [626, 451] width 696 height 58
click at [562, 498] on fieldset "Contacts Primary contact [PERSON_NAME] Community support worker [EMAIL_ADDRESS]…" at bounding box center [506, 454] width 963 height 99
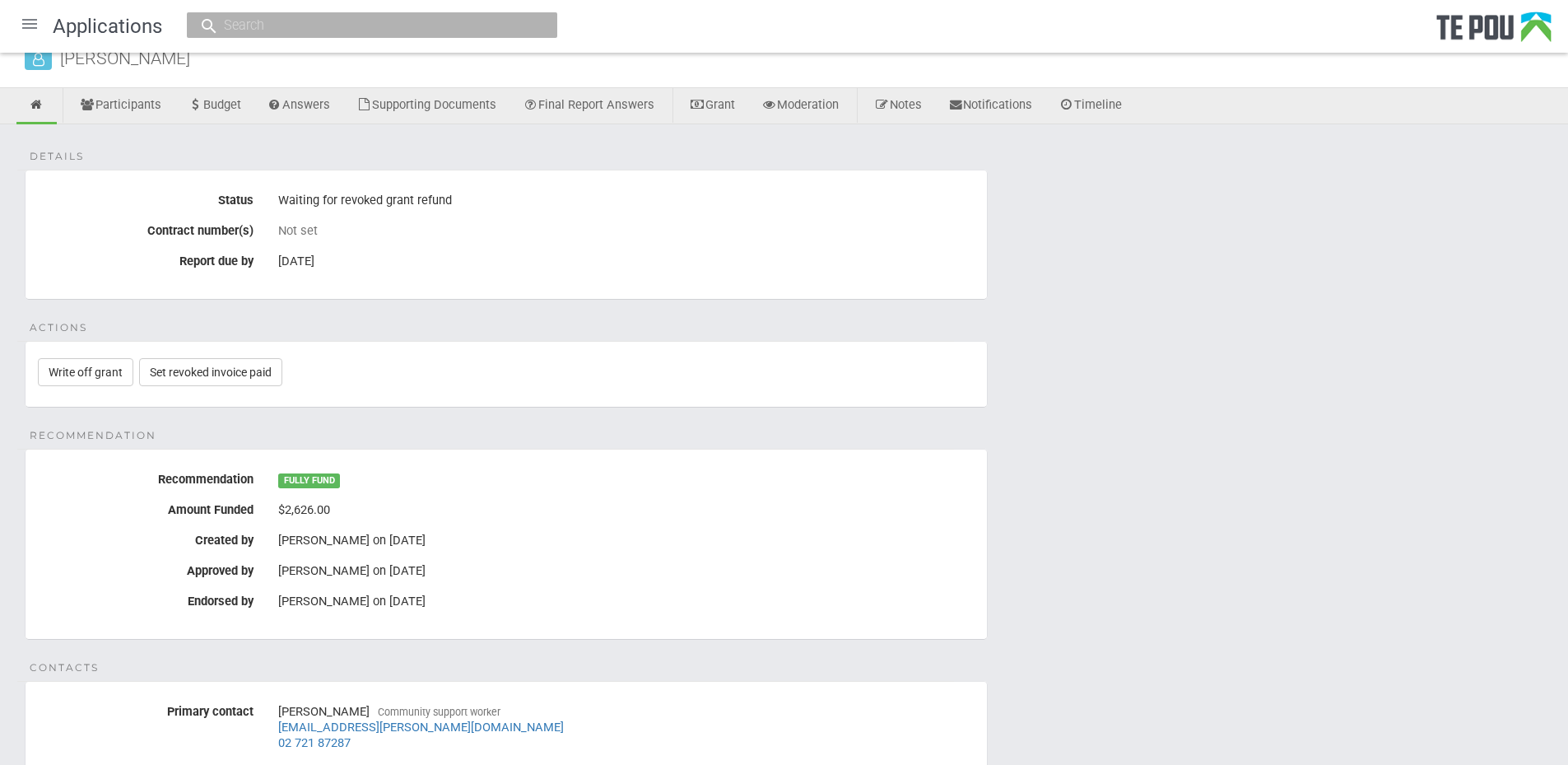
scroll to position [83, 0]
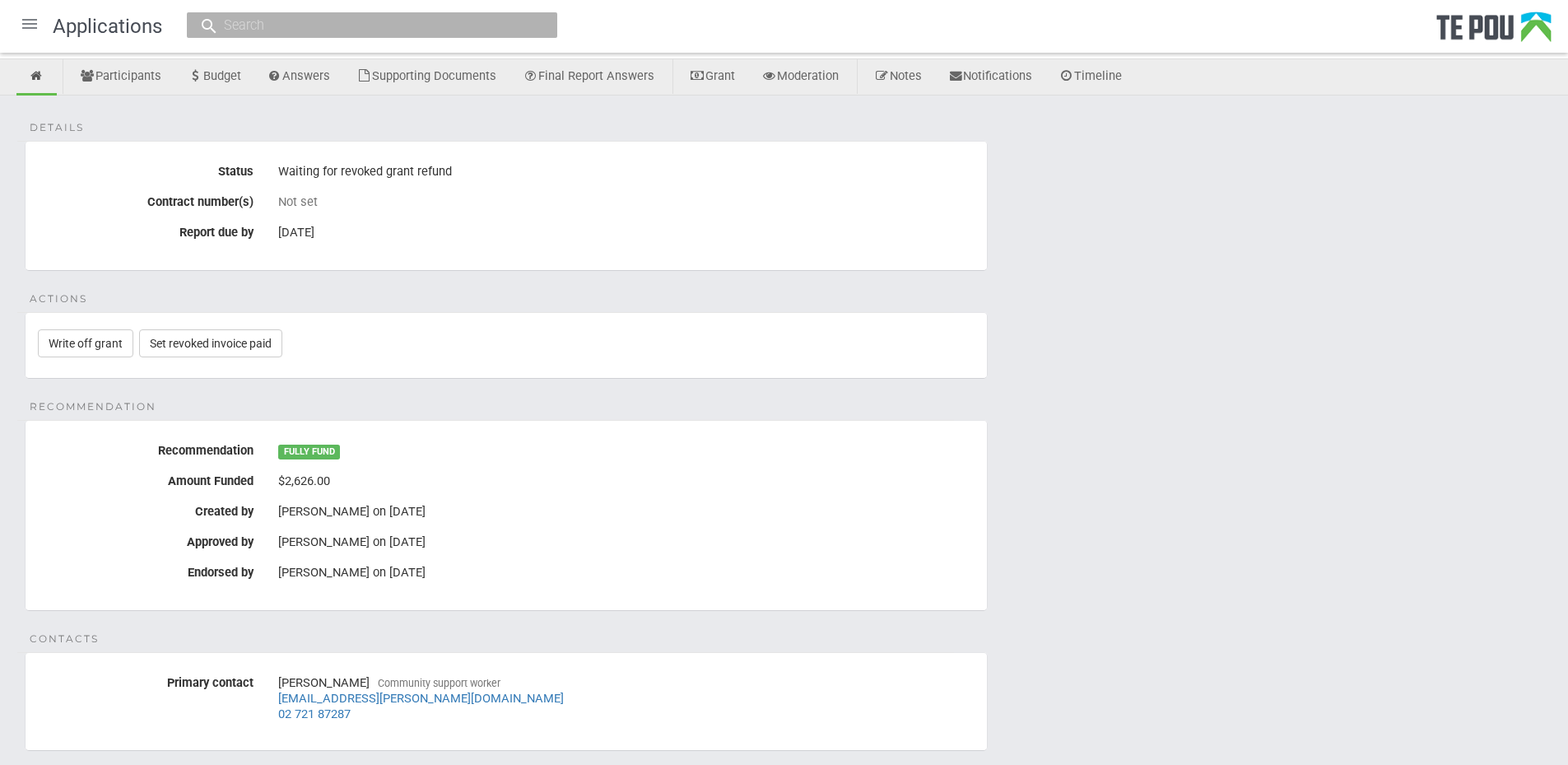
click at [444, 476] on div "$2,626.00" at bounding box center [626, 481] width 696 height 28
click at [379, 488] on div "$2,626.00" at bounding box center [626, 481] width 696 height 28
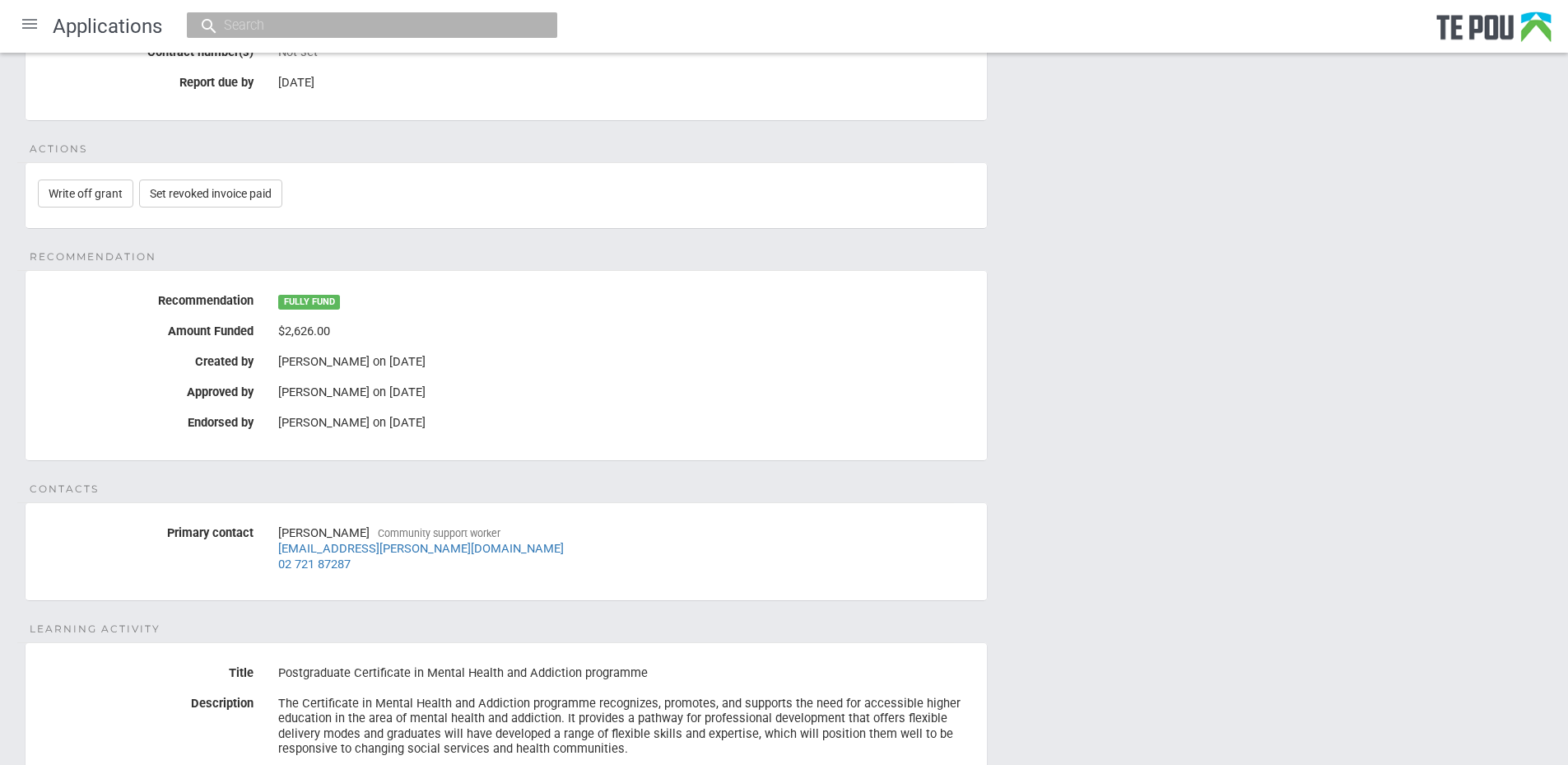
scroll to position [494, 0]
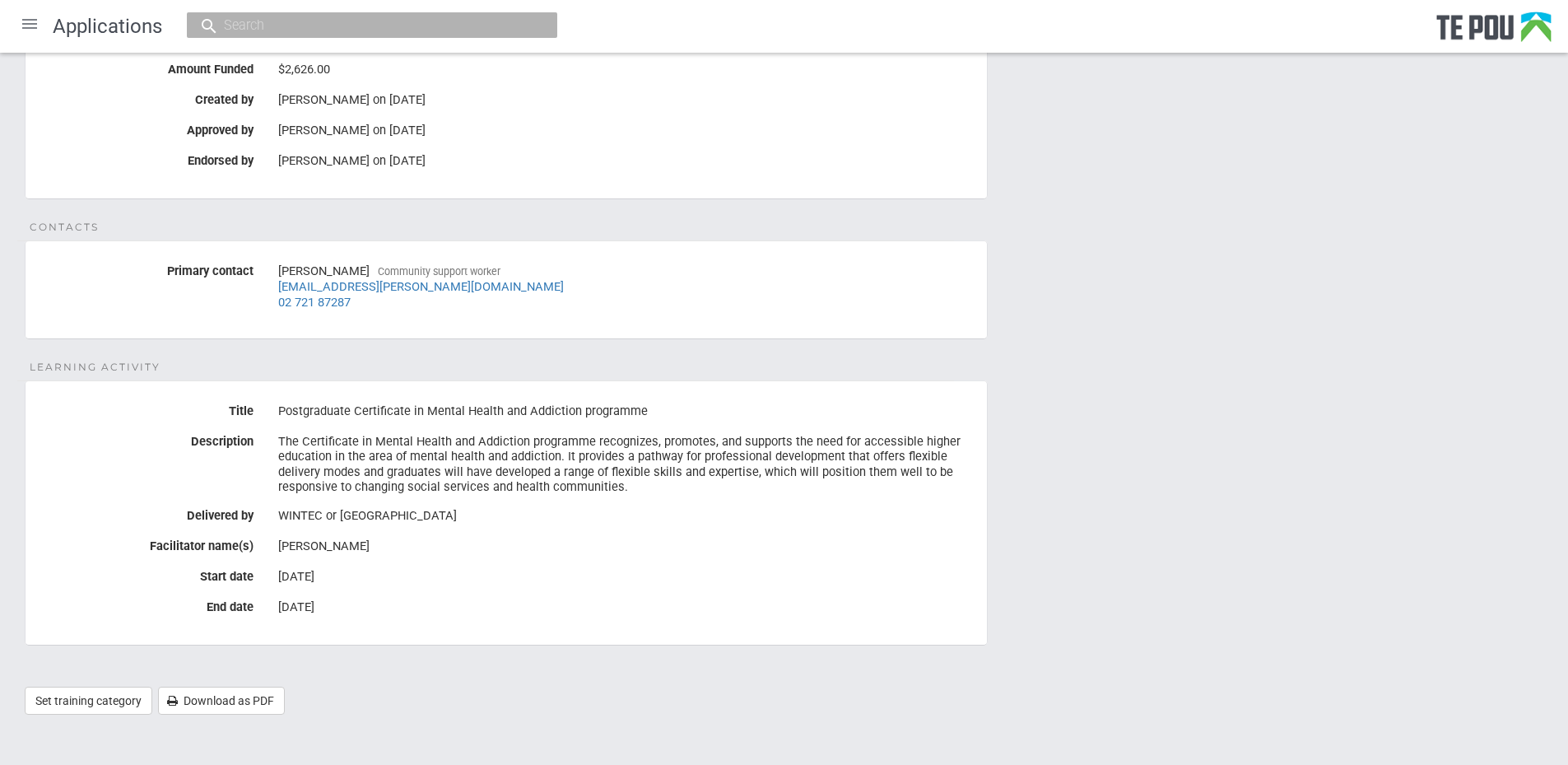
click at [1219, 516] on div "Details Status Waiting for revoked grant refund Contract number(s) Not set Repo…" at bounding box center [784, 207] width 1568 height 1047
click at [377, 614] on div "14 Nov 2025" at bounding box center [626, 608] width 696 height 28
click at [509, 597] on div "14 Nov 2025" at bounding box center [626, 608] width 696 height 28
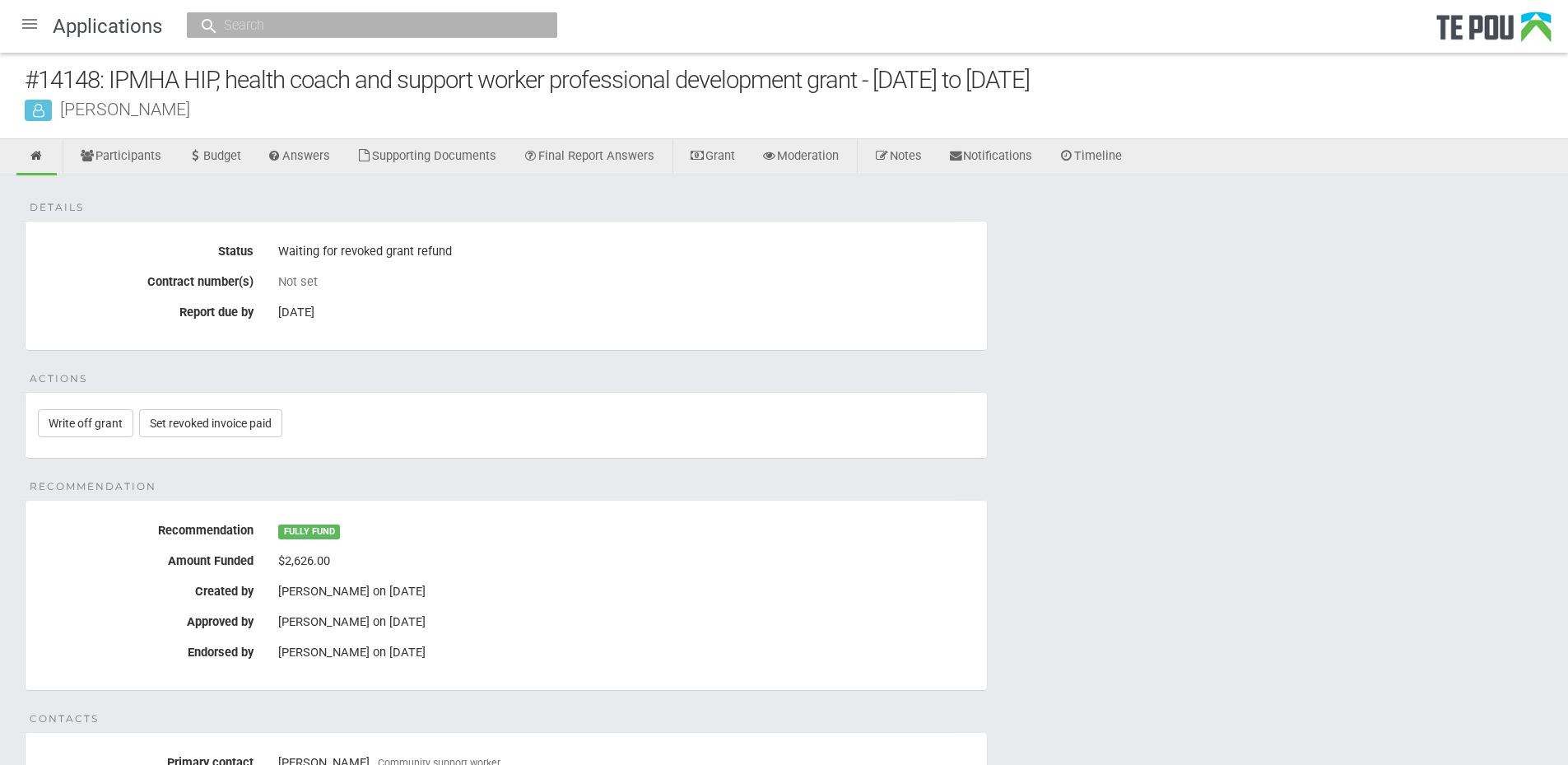
scroll to position [0, 0]
click at [1139, 528] on div "Details Status Waiting for revoked grant refund Contract number(s) Not set Repo…" at bounding box center [784, 700] width 1568 height 1047
click at [1377, 536] on div "Details Status Waiting for revoked grant refund Contract number(s) Not set Repo…" at bounding box center [784, 700] width 1568 height 1047
click at [1291, 117] on div "[PERSON_NAME]" at bounding box center [796, 111] width 1543 height 17
click at [927, 153] on link "Notes" at bounding box center [898, 159] width 73 height 36
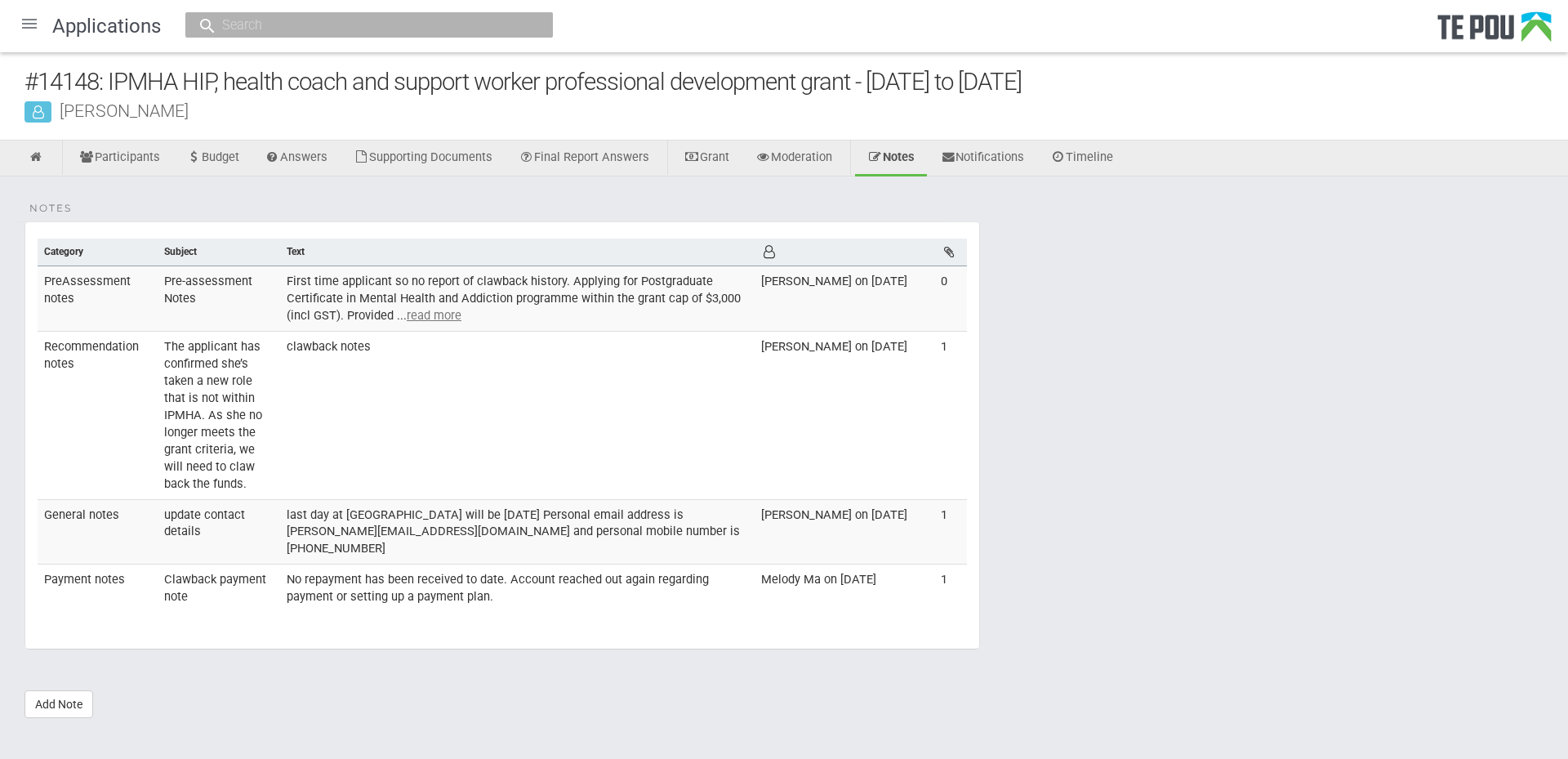
click at [1413, 567] on div "Notes Category Subject Text [DEMOGRAPHIC_DATA] notes Pre-assessment Notes First…" at bounding box center [784, 455] width 1568 height 557
click at [469, 526] on td "last day at [GEOGRAPHIC_DATA] will be [DATE] Personal email address is [PERSON_…" at bounding box center [517, 532] width 475 height 65
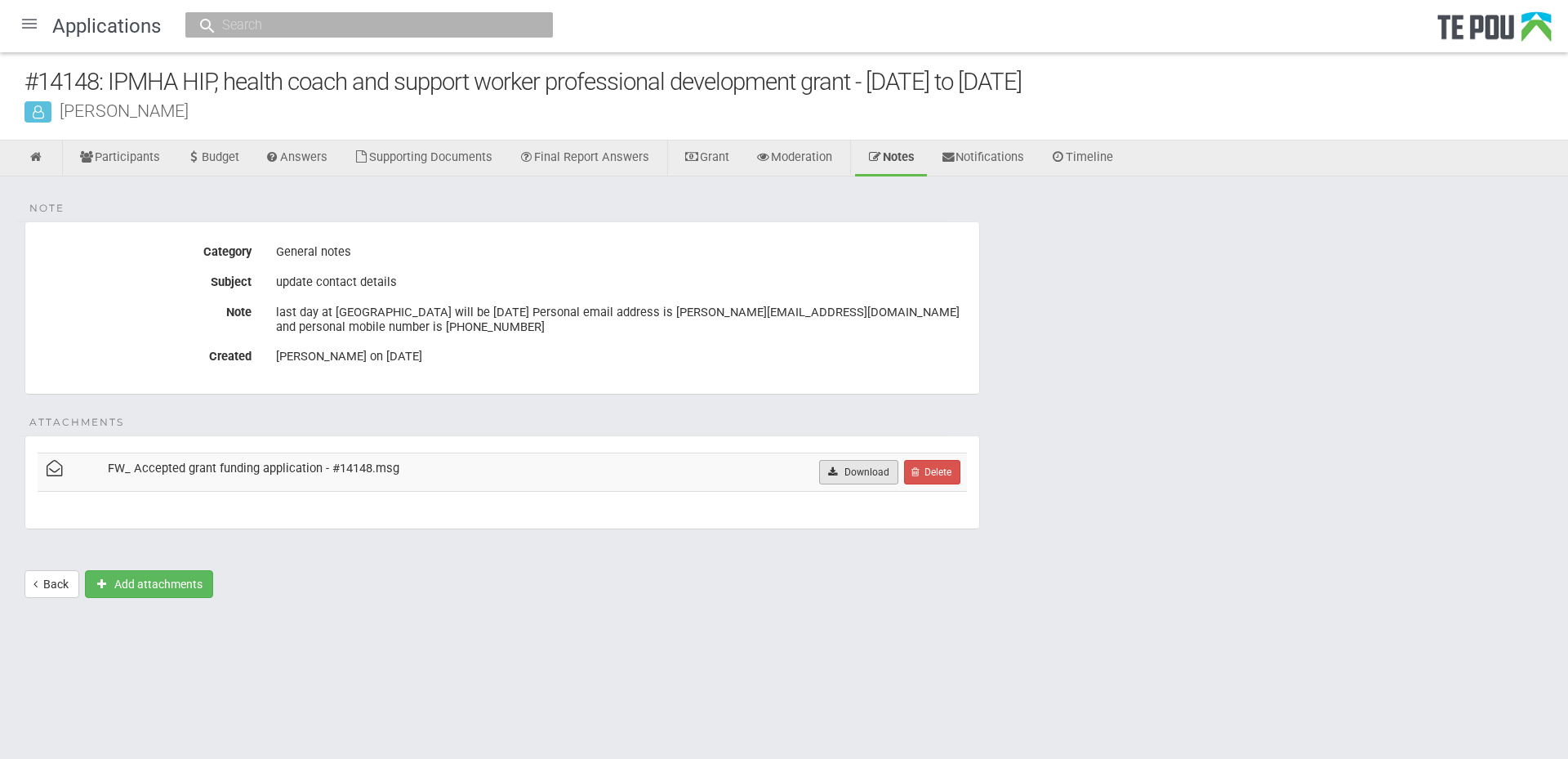
click at [888, 461] on link "Download" at bounding box center [859, 471] width 79 height 25
drag, startPoint x: 1307, startPoint y: 600, endPoint x: 1012, endPoint y: 505, distance: 309.9
click at [1307, 600] on body "Home Applications [PERSON_NAME] Applicants Organisations Individuals Moderation…" at bounding box center [784, 327] width 1568 height 655
